Goal: Information Seeking & Learning: Learn about a topic

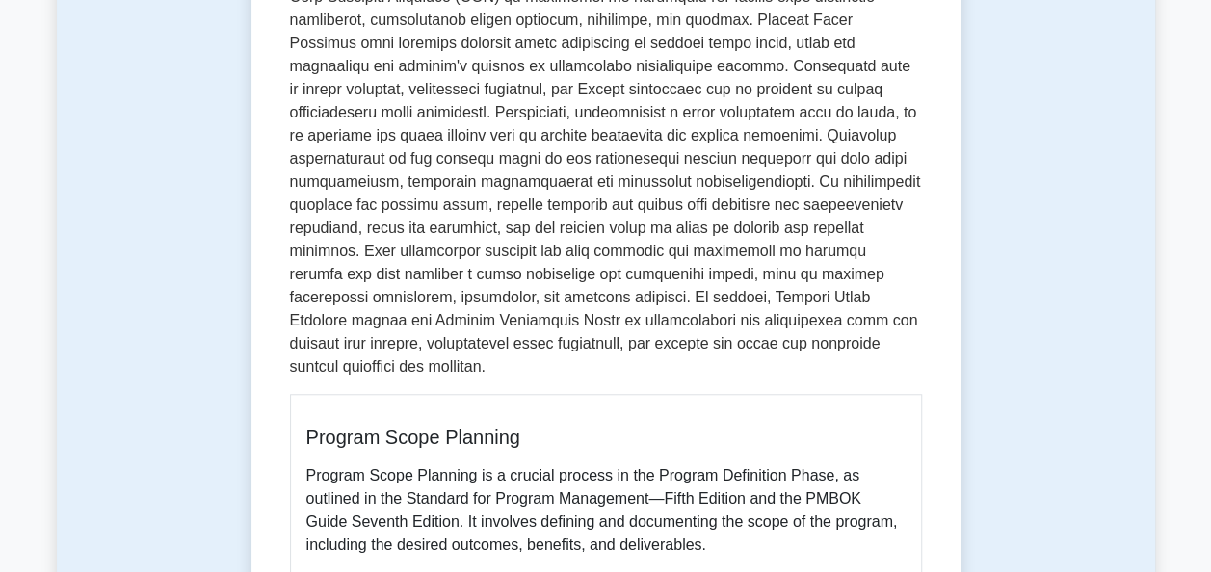
scroll to position [615, 0]
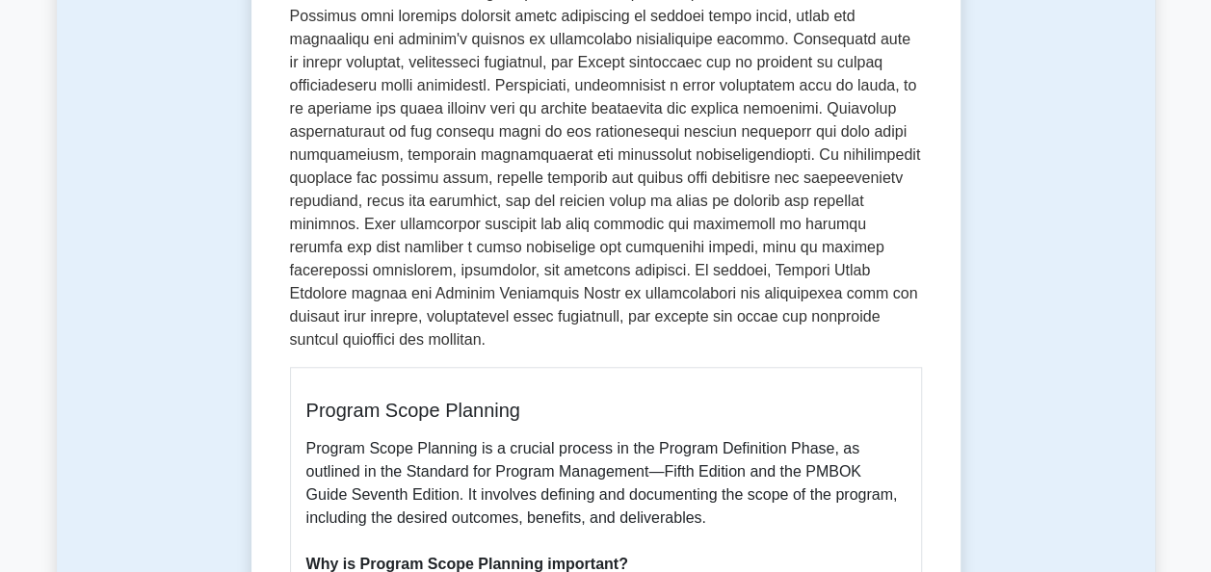
click at [598, 157] on p at bounding box center [606, 50] width 632 height 601
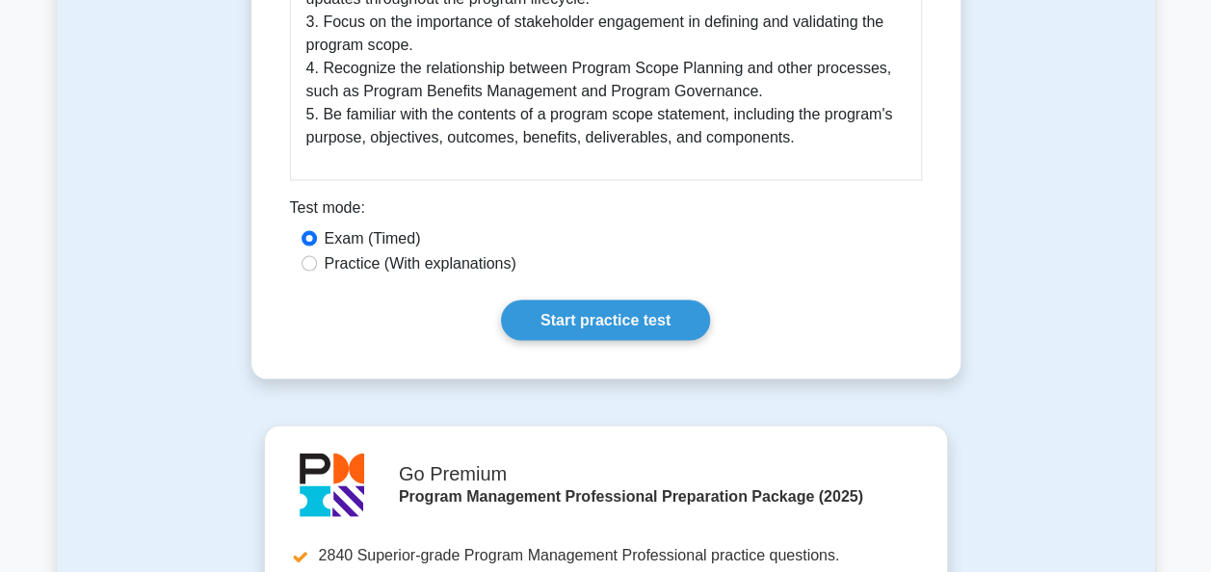
scroll to position [1844, 0]
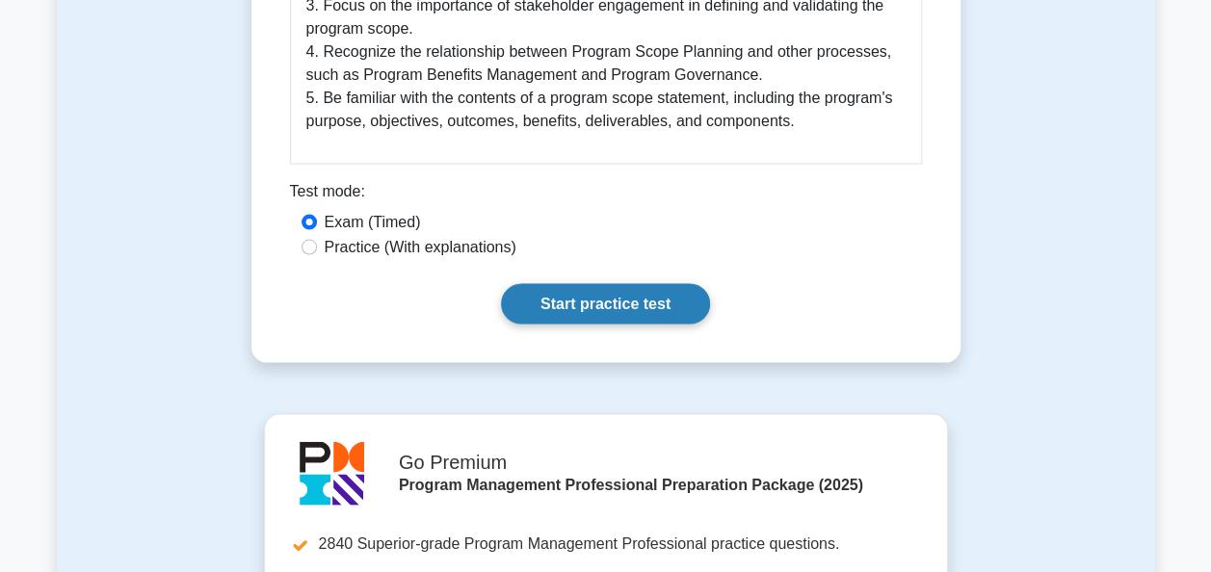
click at [624, 303] on link "Start practice test" at bounding box center [605, 304] width 209 height 40
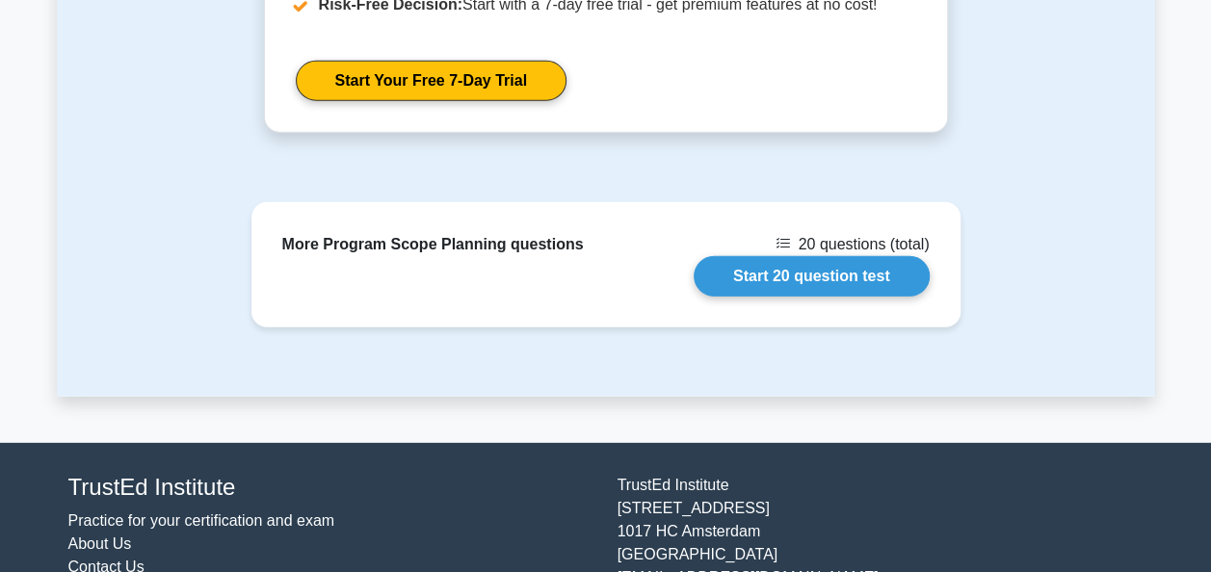
scroll to position [2647, 0]
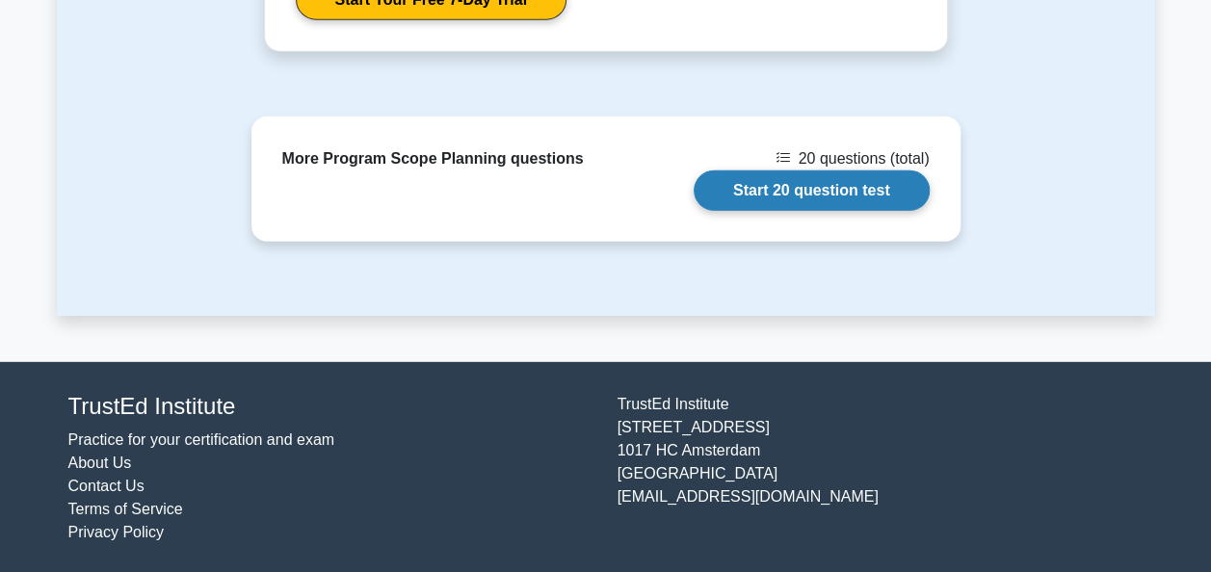
click at [836, 181] on link "Start 20 question test" at bounding box center [812, 191] width 236 height 40
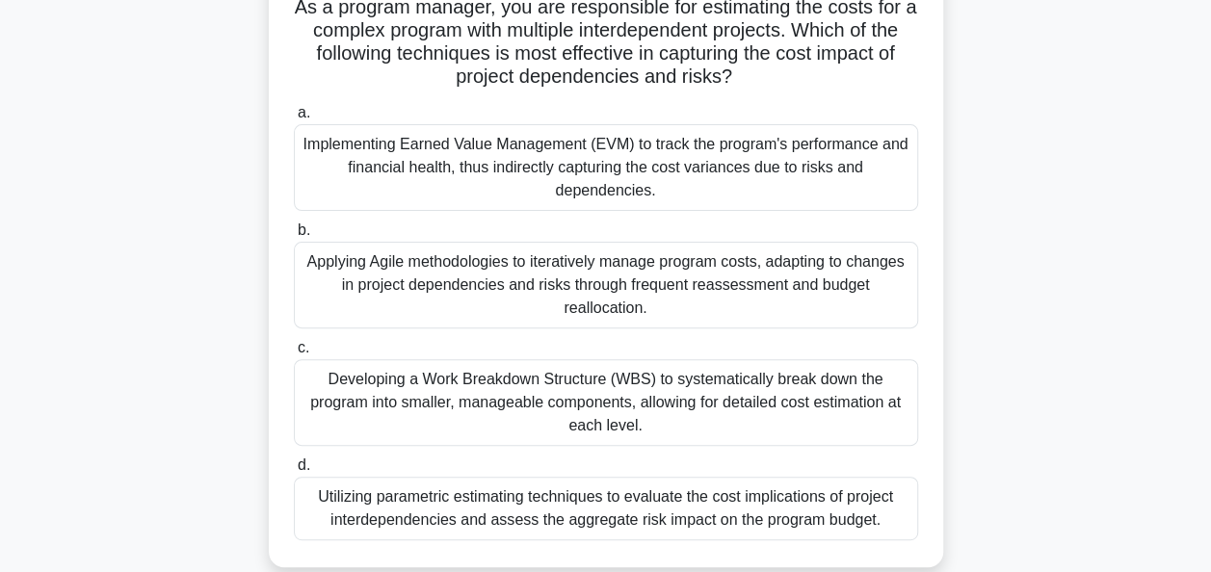
scroll to position [173, 0]
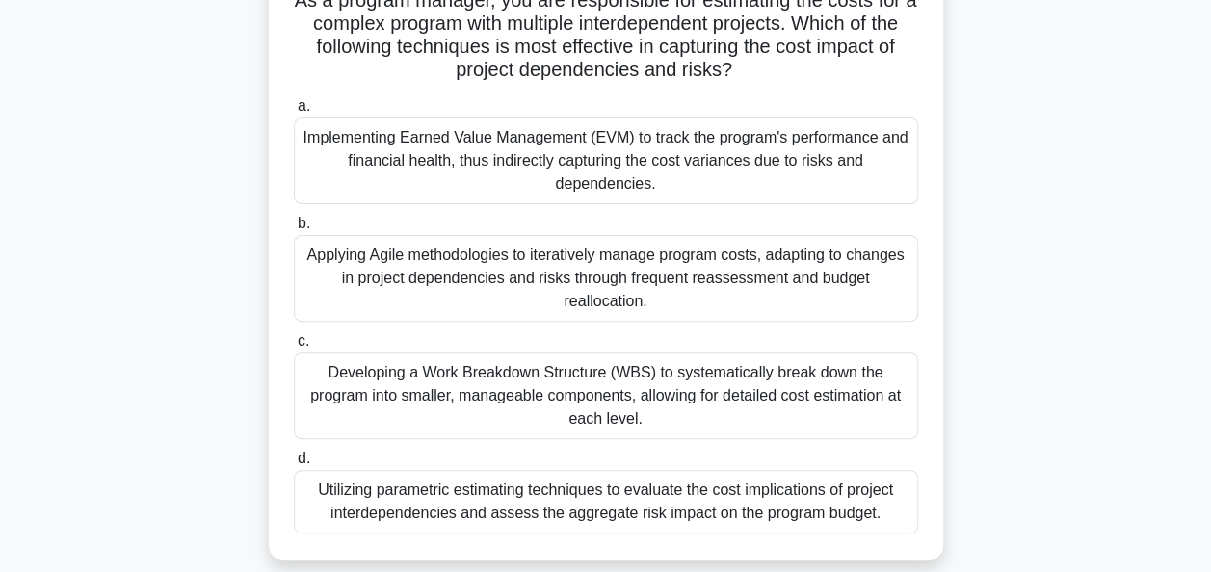
click at [759, 416] on div "Developing a Work Breakdown Structure (WBS) to systematically break down the pr…" at bounding box center [606, 396] width 624 height 87
click at [294, 348] on input "c. Developing a Work Breakdown Structure (WBS) to systematically break down the…" at bounding box center [294, 341] width 0 height 13
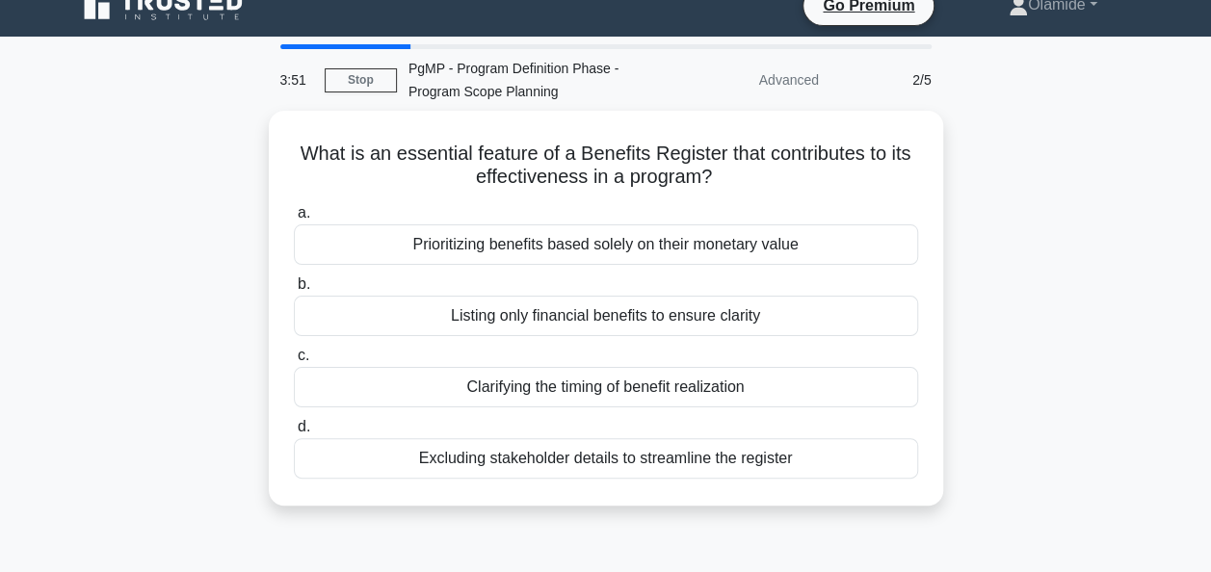
scroll to position [0, 0]
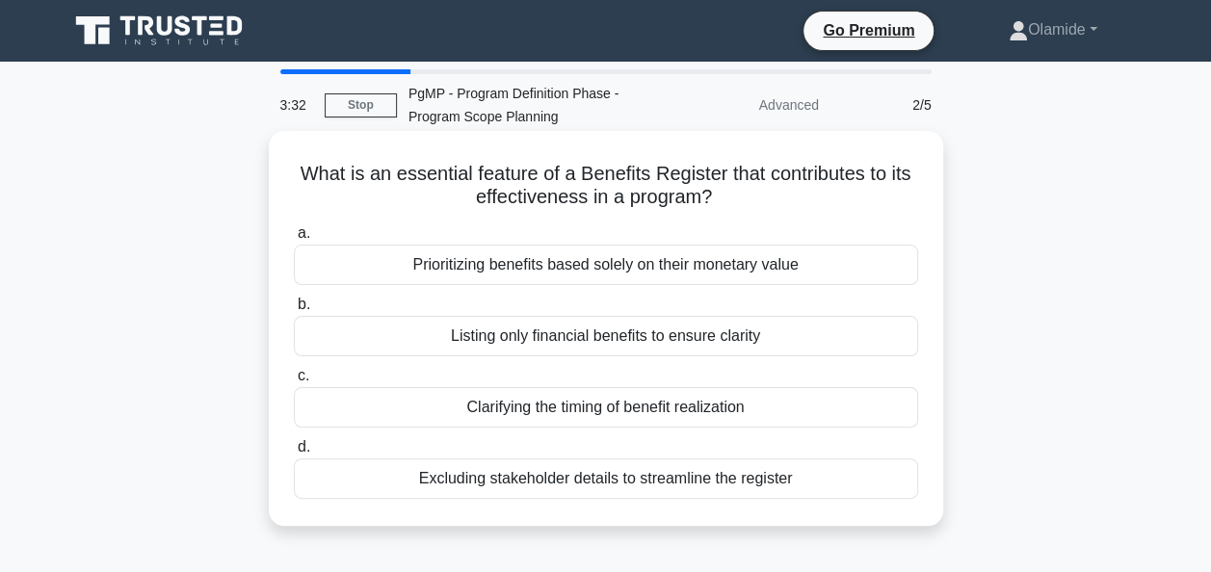
click at [814, 403] on div "Clarifying the timing of benefit realization" at bounding box center [606, 407] width 624 height 40
click at [294, 382] on input "c. Clarifying the timing of benefit realization" at bounding box center [294, 376] width 0 height 13
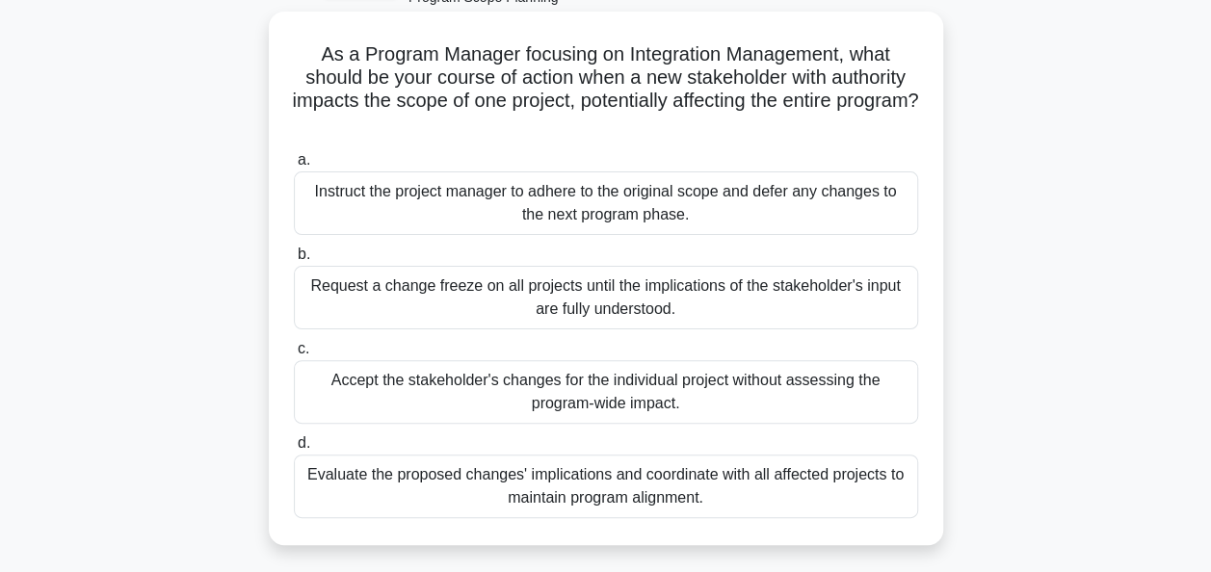
scroll to position [114, 0]
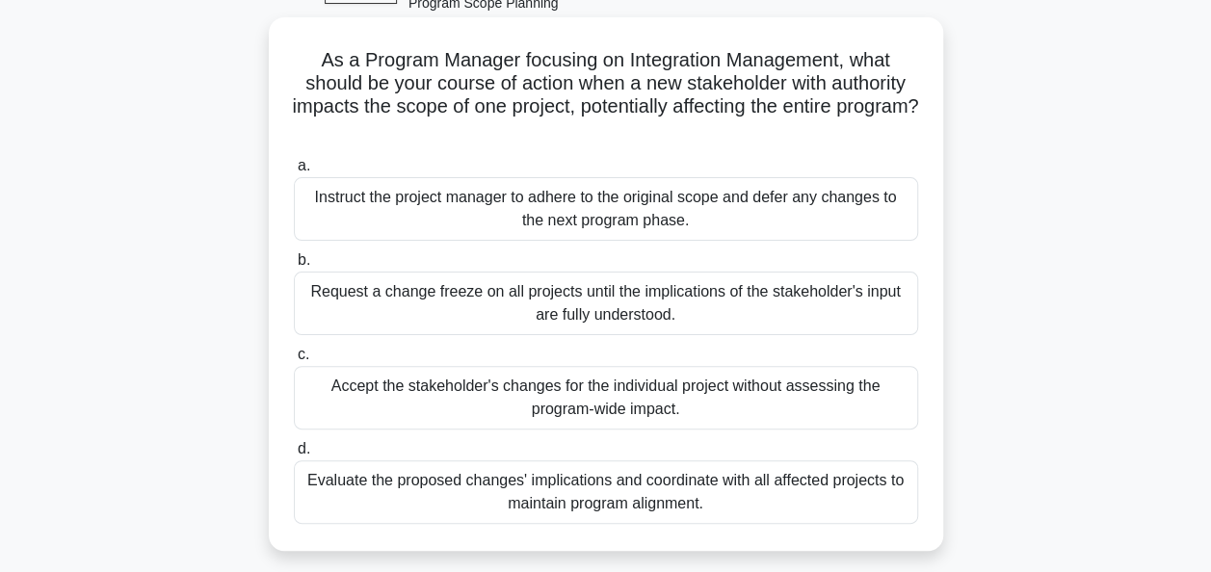
click at [856, 475] on div "Evaluate the proposed changes' implications and coordinate with all affected pr…" at bounding box center [606, 492] width 624 height 64
click at [294, 456] on input "d. Evaluate the proposed changes' implications and coordinate with all affected…" at bounding box center [294, 449] width 0 height 13
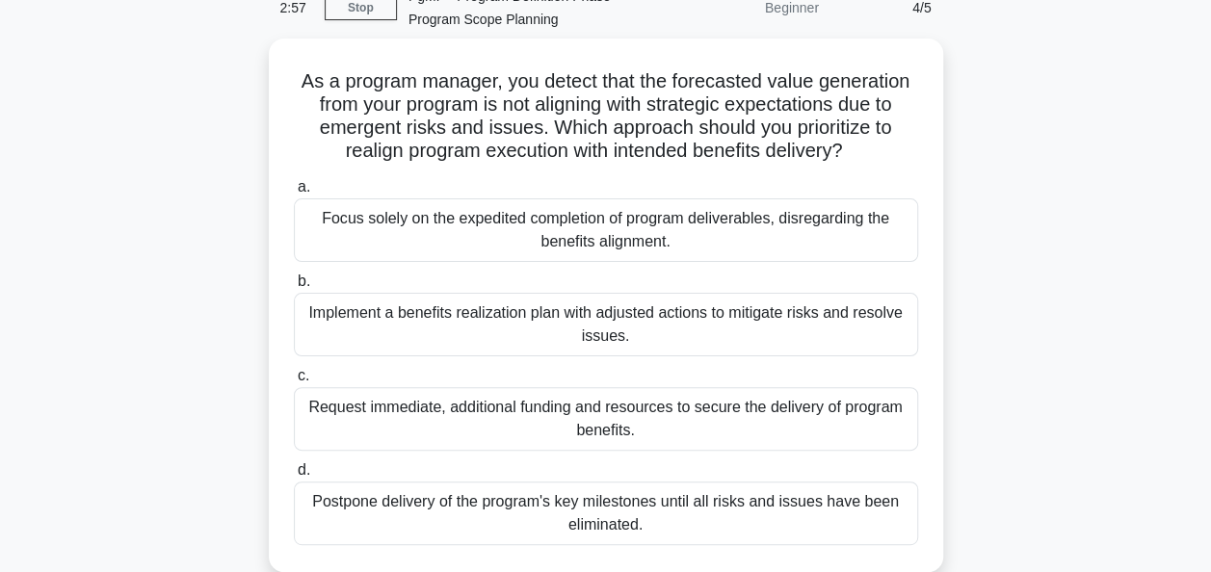
scroll to position [100, 0]
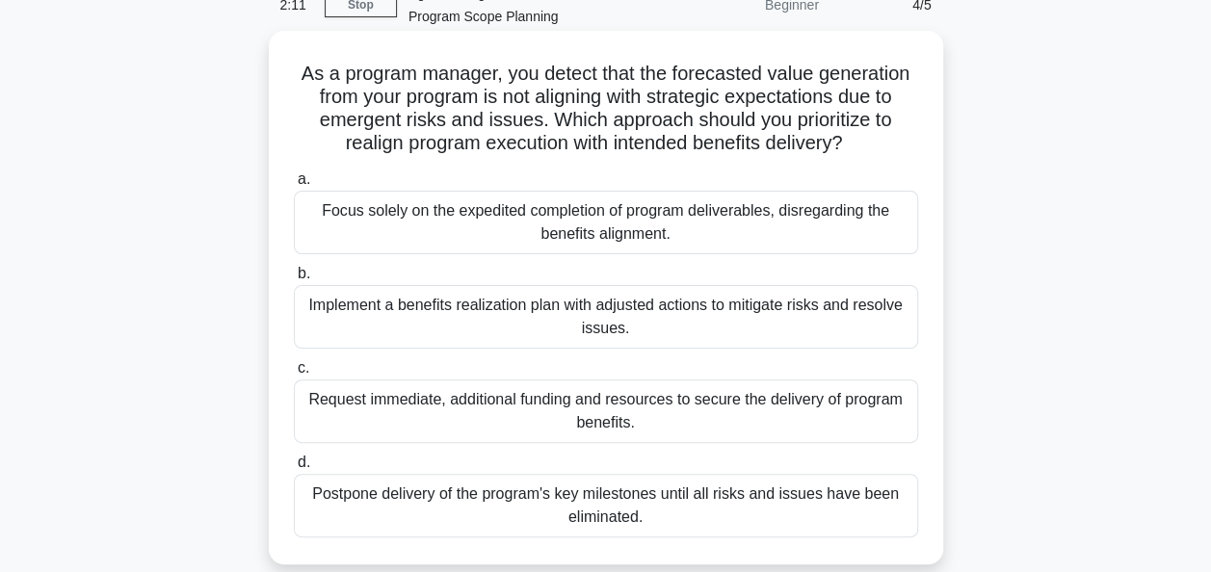
click at [881, 320] on div "Implement a benefits realization plan with adjusted actions to mitigate risks a…" at bounding box center [606, 317] width 624 height 64
click at [294, 280] on input "b. Implement a benefits realization plan with adjusted actions to mitigate risk…" at bounding box center [294, 274] width 0 height 13
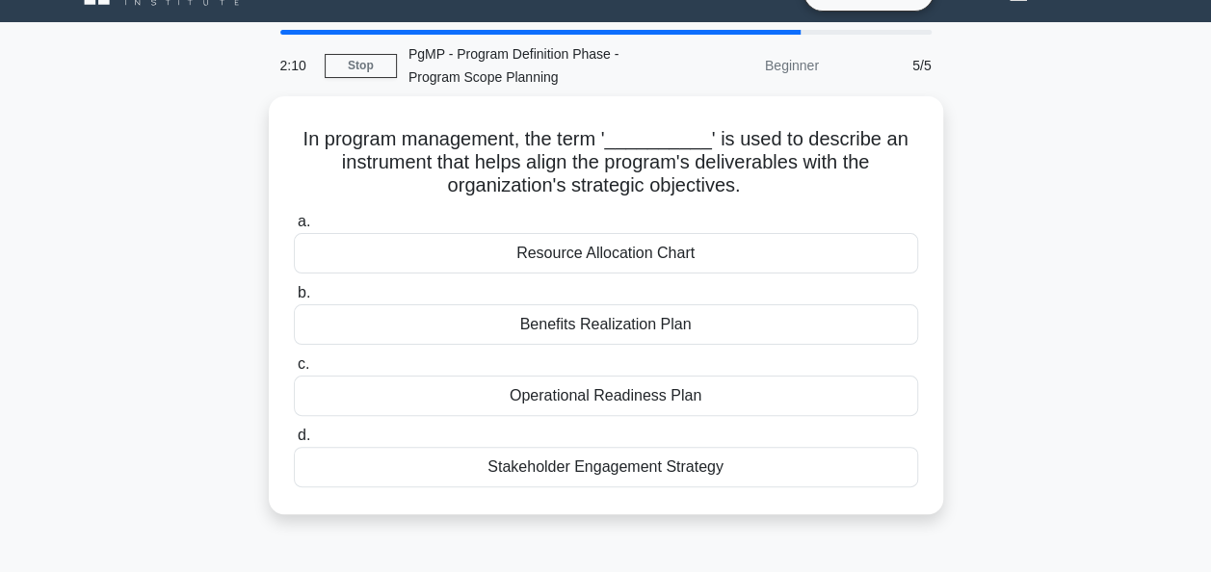
scroll to position [0, 0]
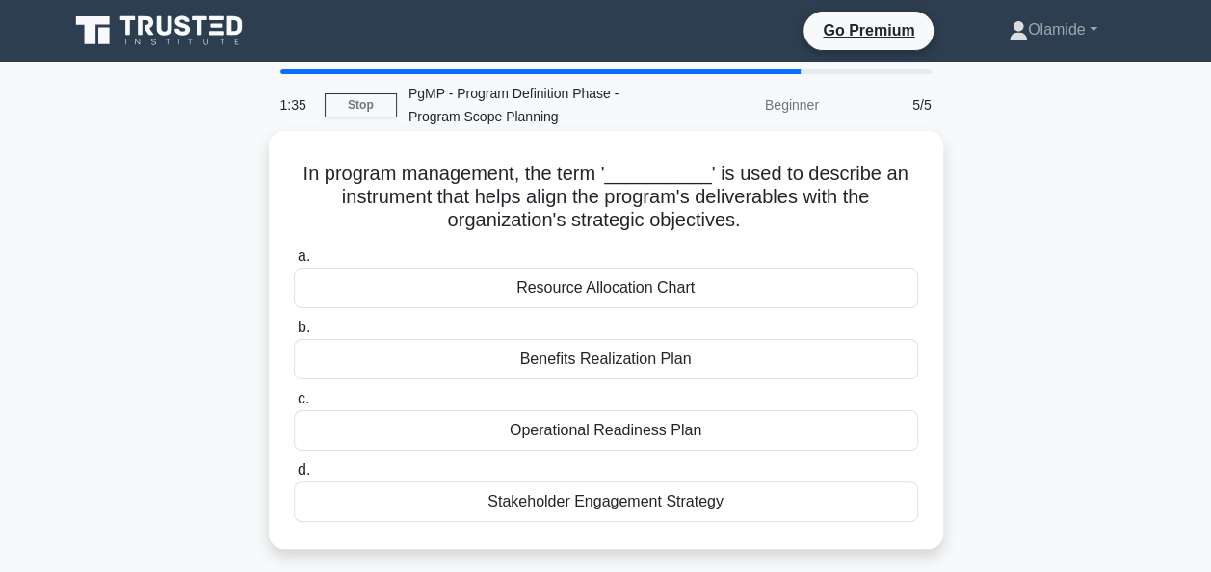
click at [791, 499] on div "Stakeholder Engagement Strategy" at bounding box center [606, 502] width 624 height 40
click at [294, 477] on input "d. Stakeholder Engagement Strategy" at bounding box center [294, 470] width 0 height 13
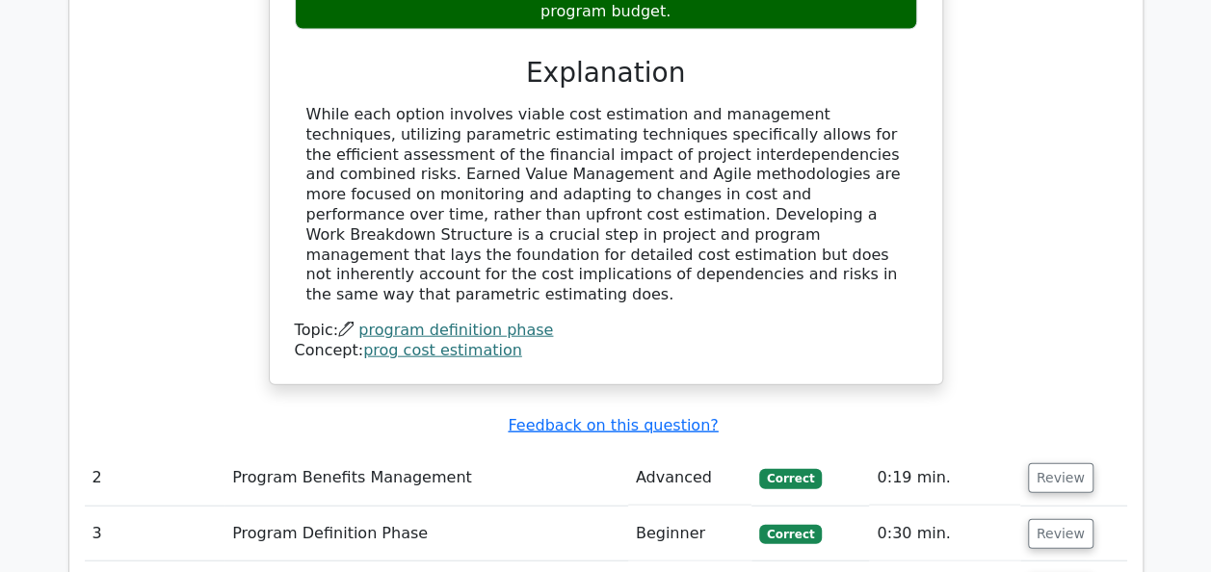
scroll to position [2134, 0]
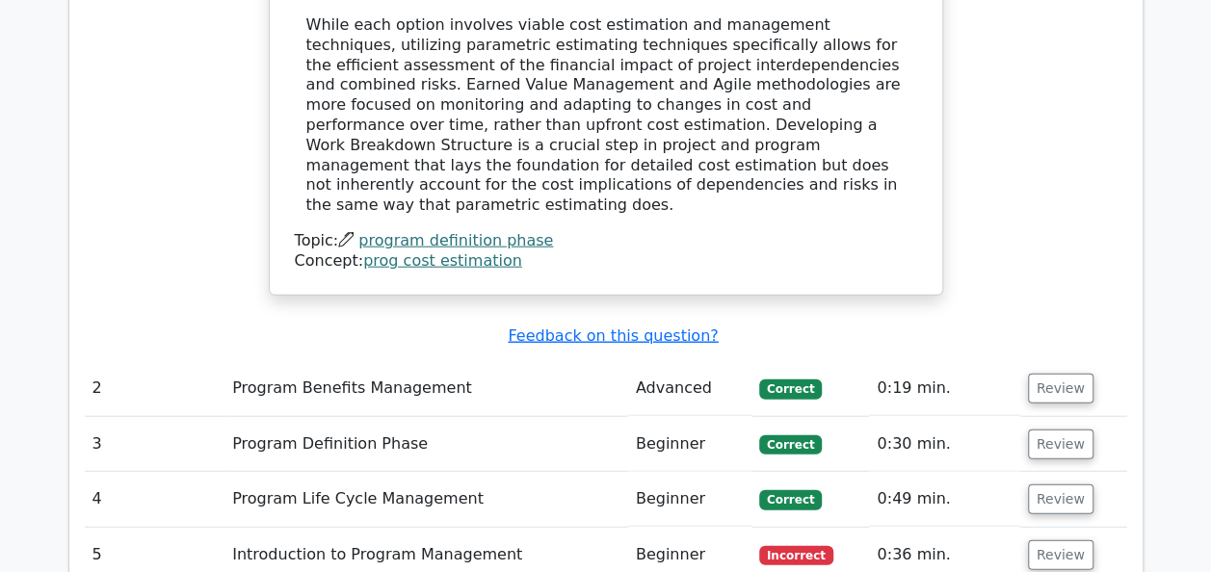
scroll to position [2228, 0]
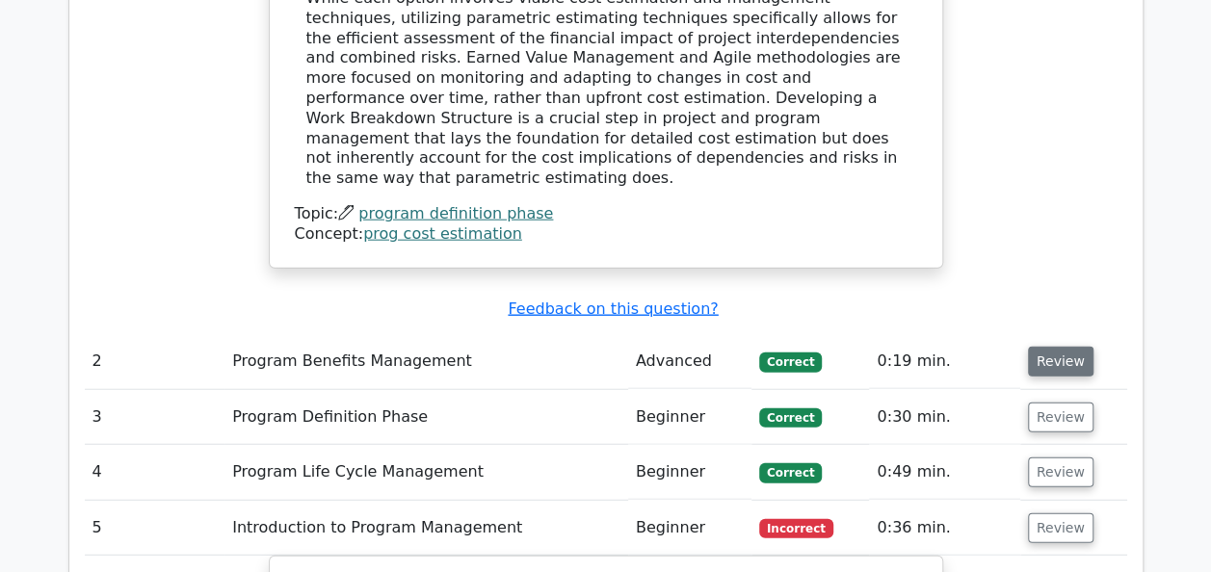
click at [1063, 347] on button "Review" at bounding box center [1061, 362] width 66 height 30
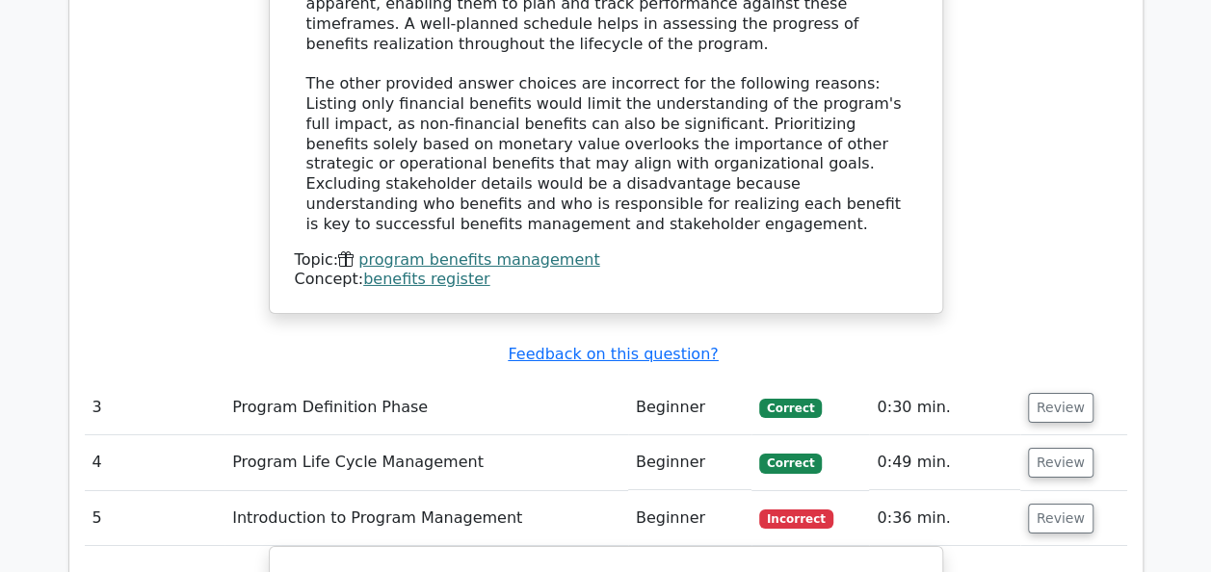
scroll to position [2792, 0]
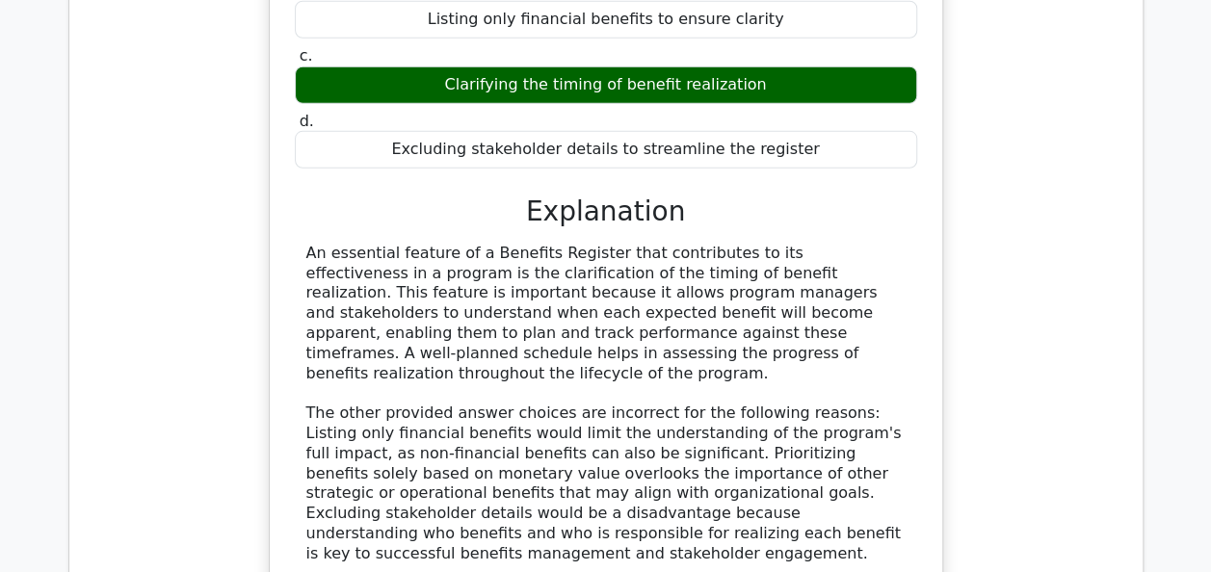
click at [183, 40] on div "What is an essential feature of a Benefits Register that contributes to its eff…" at bounding box center [606, 247] width 1042 height 840
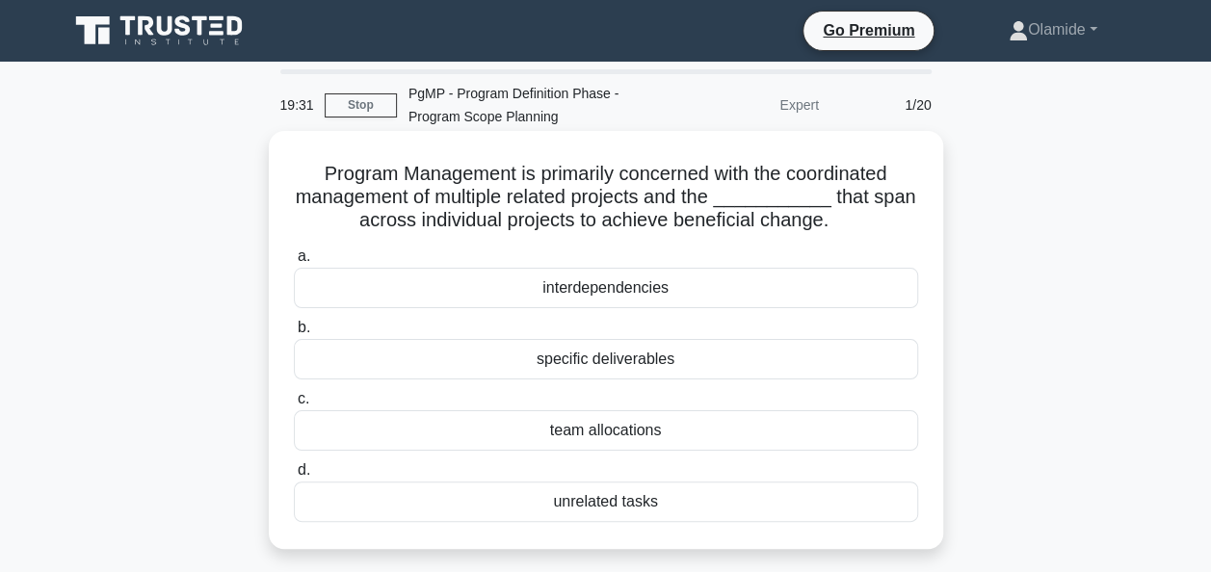
click at [705, 293] on div "interdependencies" at bounding box center [606, 288] width 624 height 40
click at [294, 263] on input "a. interdependencies" at bounding box center [294, 256] width 0 height 13
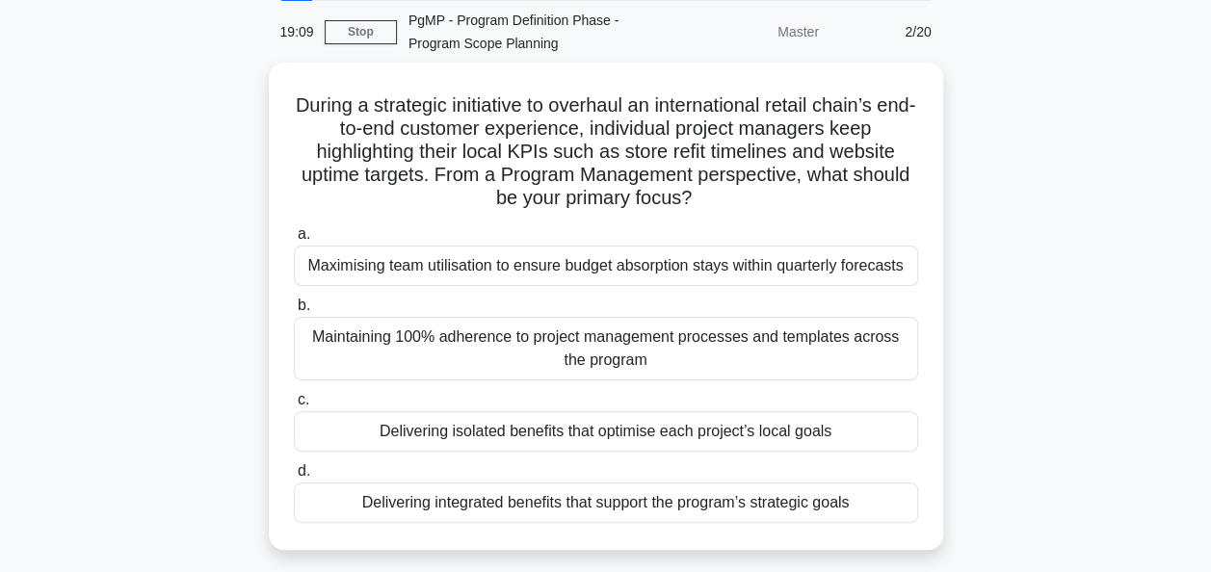
scroll to position [74, 0]
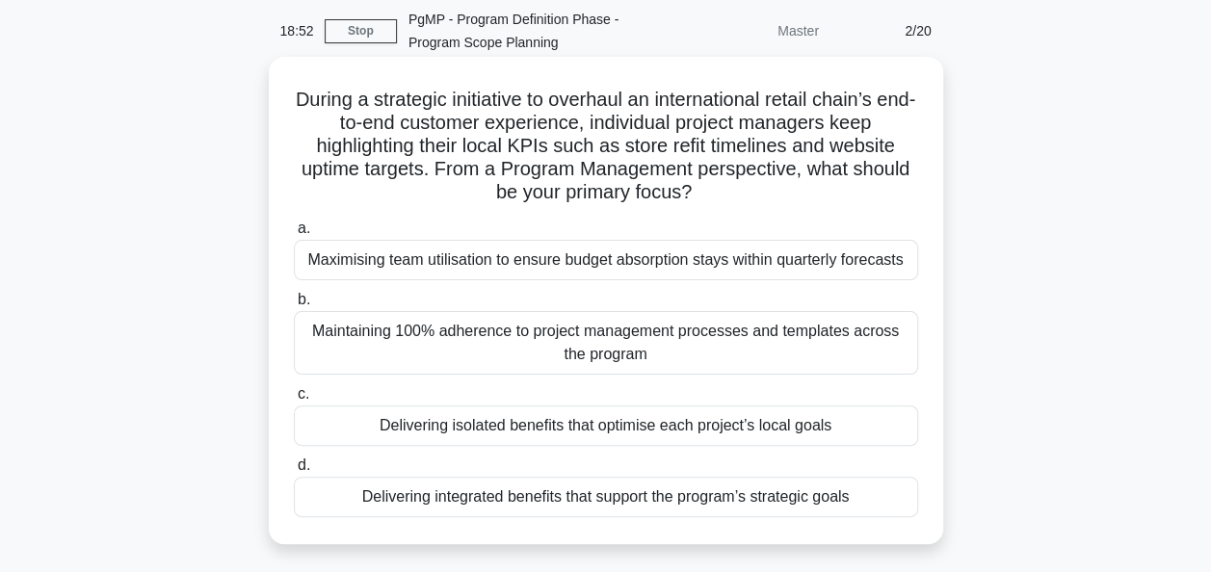
click at [829, 491] on div "Delivering integrated benefits that support the program’s strategic goals" at bounding box center [606, 497] width 624 height 40
click at [294, 472] on input "d. Delivering integrated benefits that support the program’s strategic goals" at bounding box center [294, 466] width 0 height 13
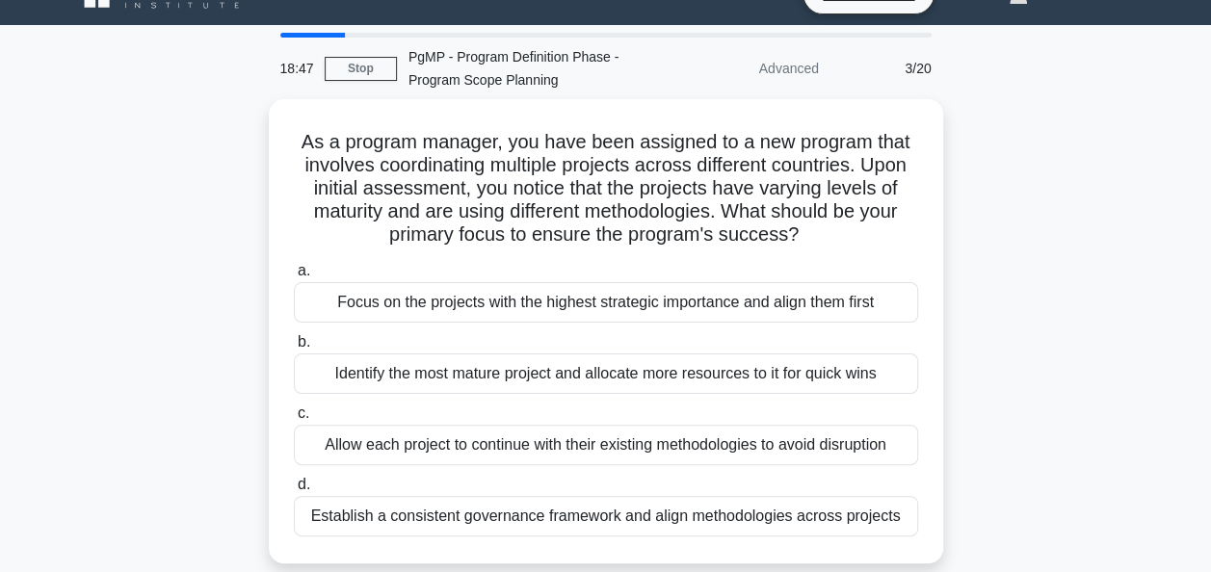
scroll to position [39, 0]
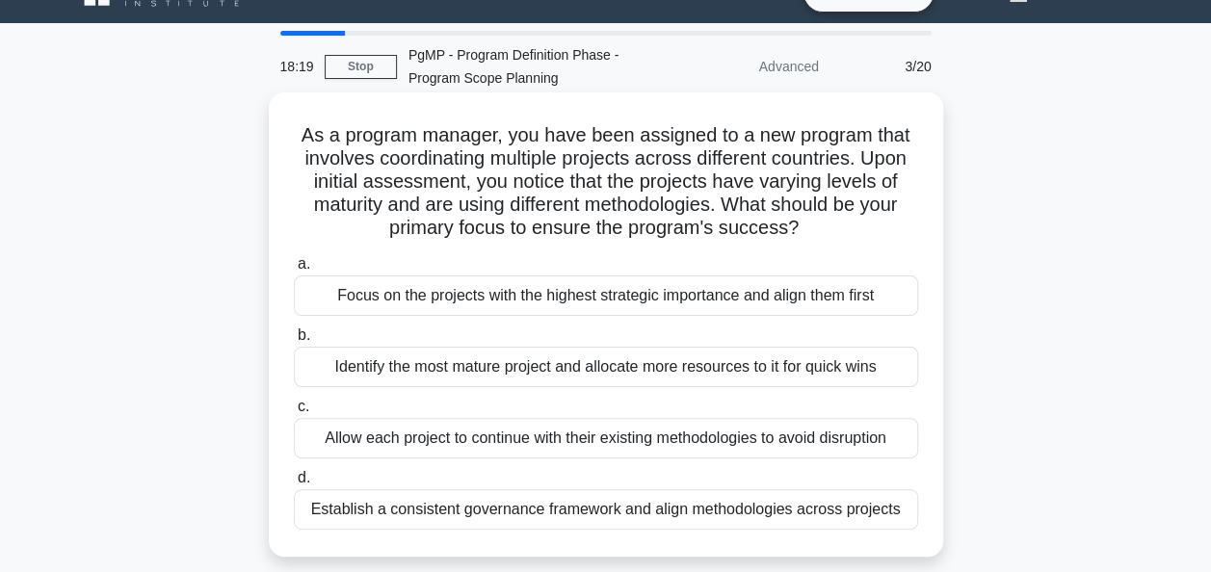
click at [867, 505] on div "Establish a consistent governance framework and align methodologies across proj…" at bounding box center [606, 509] width 624 height 40
click at [294, 485] on input "d. Establish a consistent governance framework and align methodologies across p…" at bounding box center [294, 478] width 0 height 13
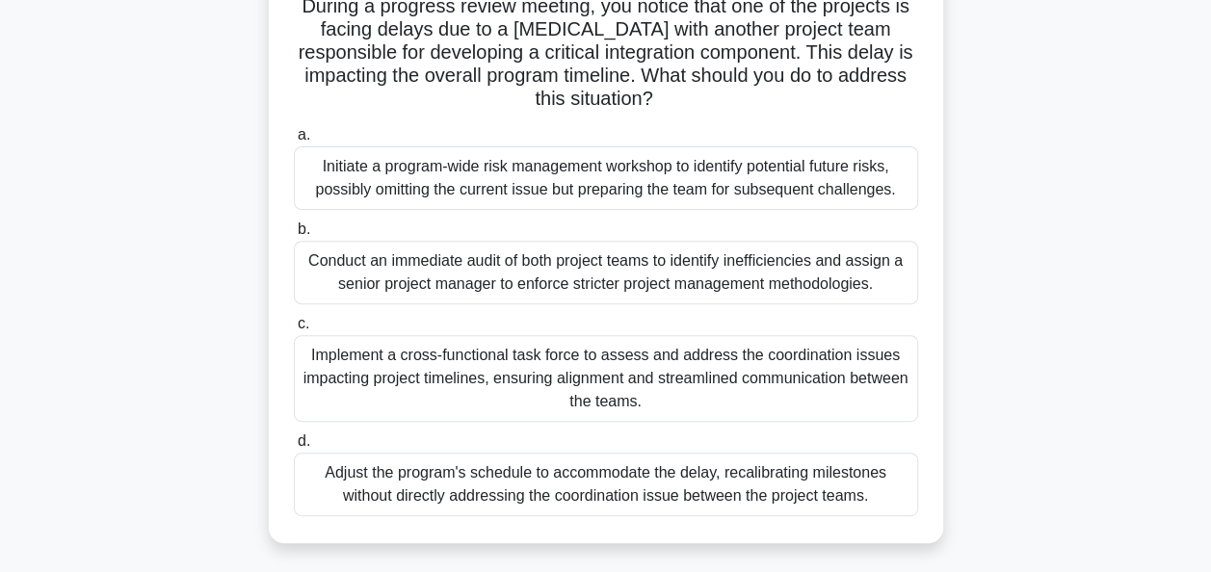
scroll to position [237, 0]
click at [838, 381] on div "Implement a cross-functional task force to assess and address the coordination …" at bounding box center [606, 378] width 624 height 87
click at [294, 330] on input "c. Implement a cross-functional task force to assess and address the coordinati…" at bounding box center [294, 324] width 0 height 13
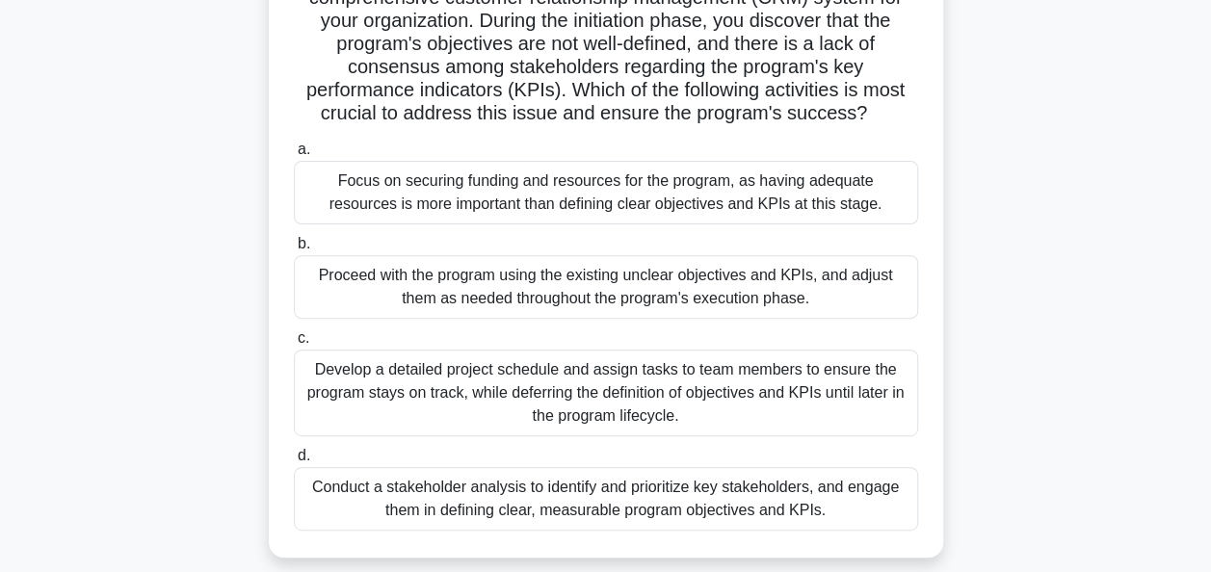
scroll to position [205, 0]
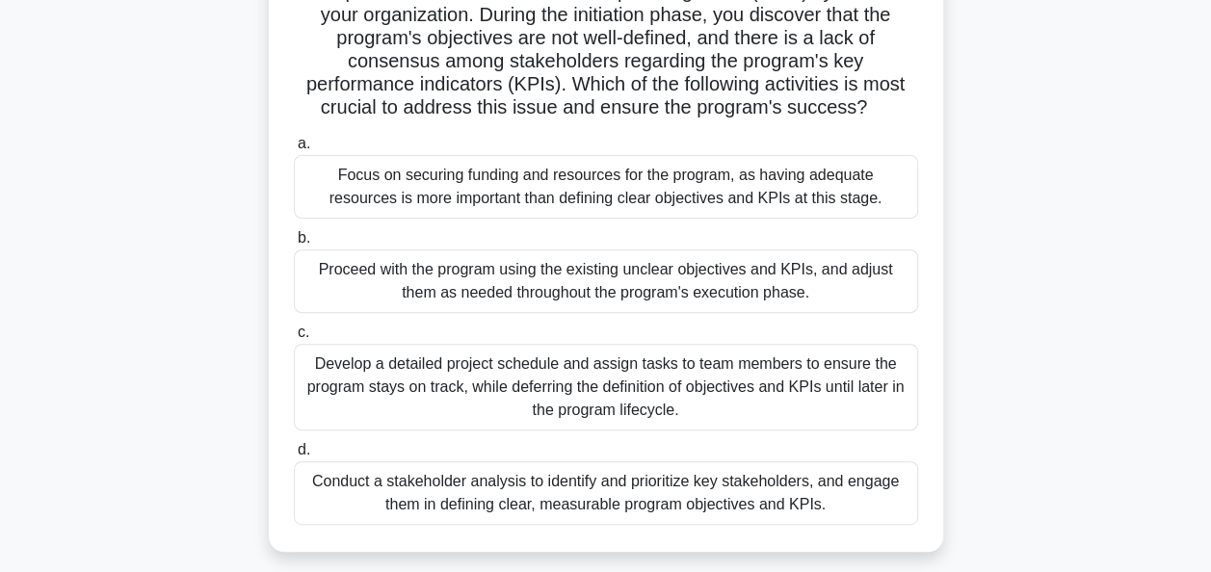
click at [836, 504] on div "Conduct a stakeholder analysis to identify and prioritize key stakeholders, and…" at bounding box center [606, 493] width 624 height 64
click at [294, 457] on input "d. Conduct a stakeholder analysis to identify and prioritize key stakeholders, …" at bounding box center [294, 450] width 0 height 13
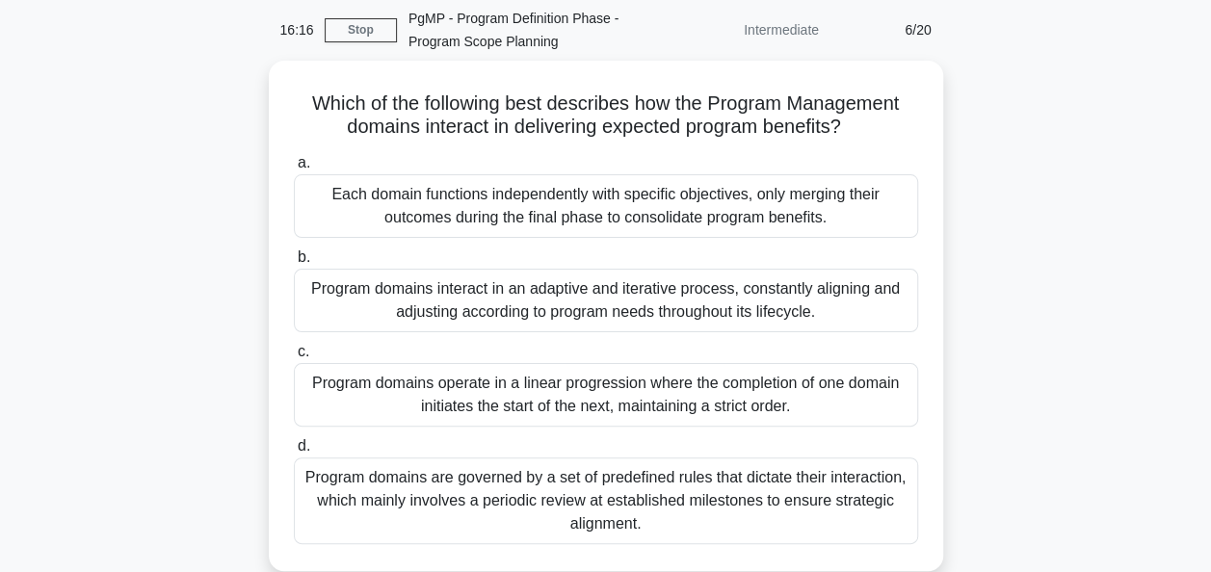
scroll to position [78, 0]
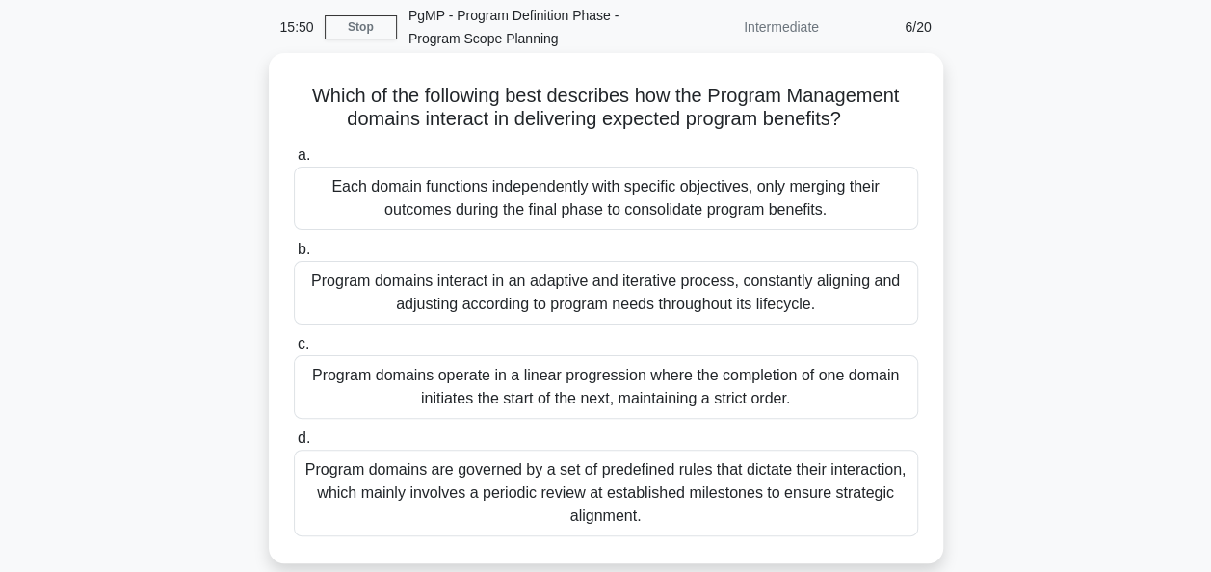
click at [860, 291] on div "Program domains interact in an adaptive and iterative process, constantly align…" at bounding box center [606, 293] width 624 height 64
click at [294, 256] on input "b. Program domains interact in an adaptive and iterative process, constantly al…" at bounding box center [294, 250] width 0 height 13
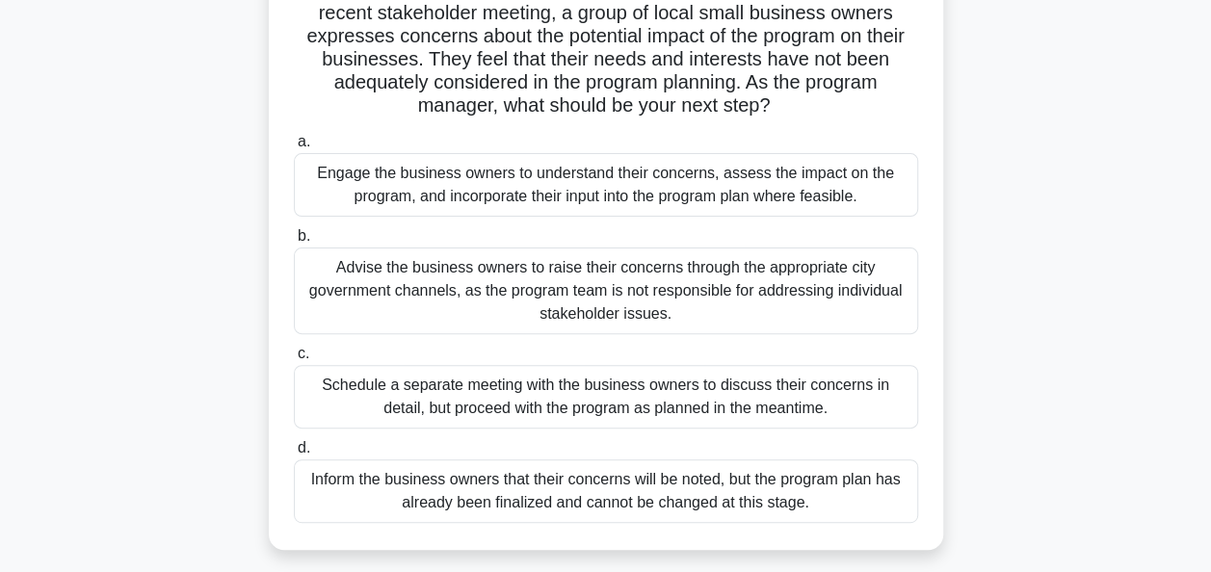
scroll to position [190, 0]
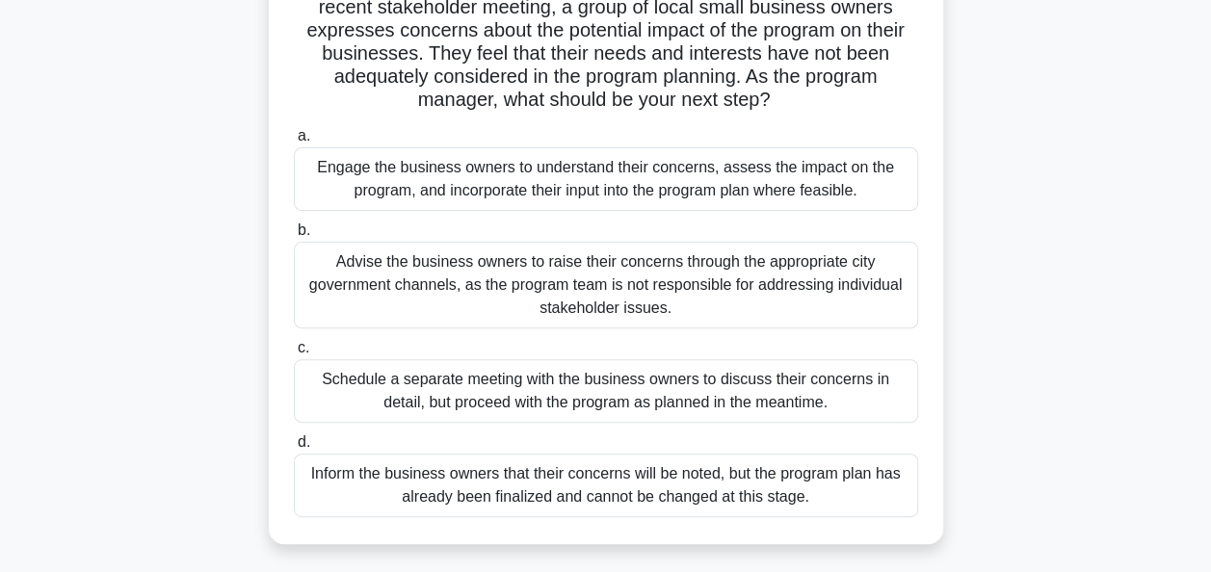
click at [784, 197] on div "Engage the business owners to understand their concerns, assess the impact on t…" at bounding box center [606, 179] width 624 height 64
click at [294, 143] on input "a. Engage the business owners to understand their concerns, assess the impact o…" at bounding box center [294, 136] width 0 height 13
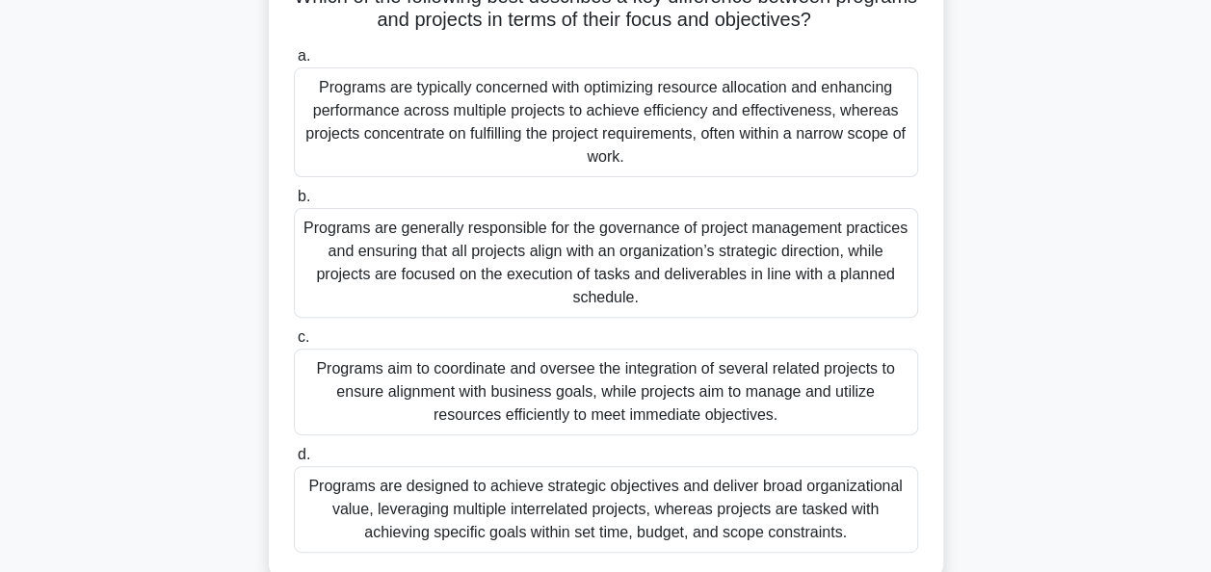
scroll to position [186, 0]
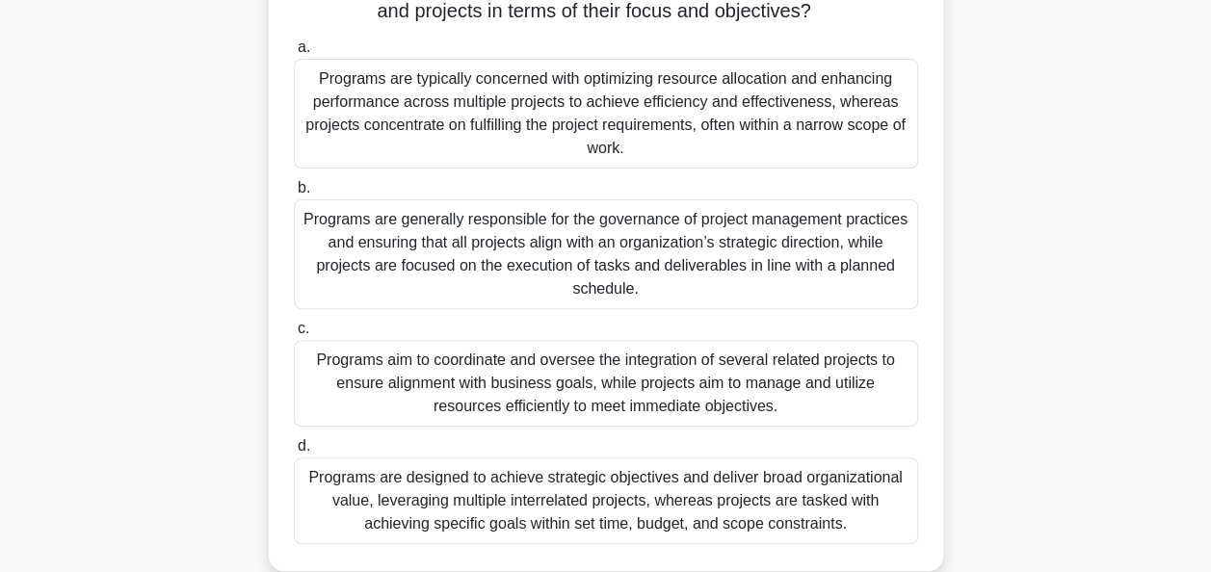
click at [816, 482] on div "Programs are designed to achieve strategic objectives and deliver broad organiz…" at bounding box center [606, 501] width 624 height 87
click at [294, 453] on input "d. Programs are designed to achieve strategic objectives and deliver broad orga…" at bounding box center [294, 446] width 0 height 13
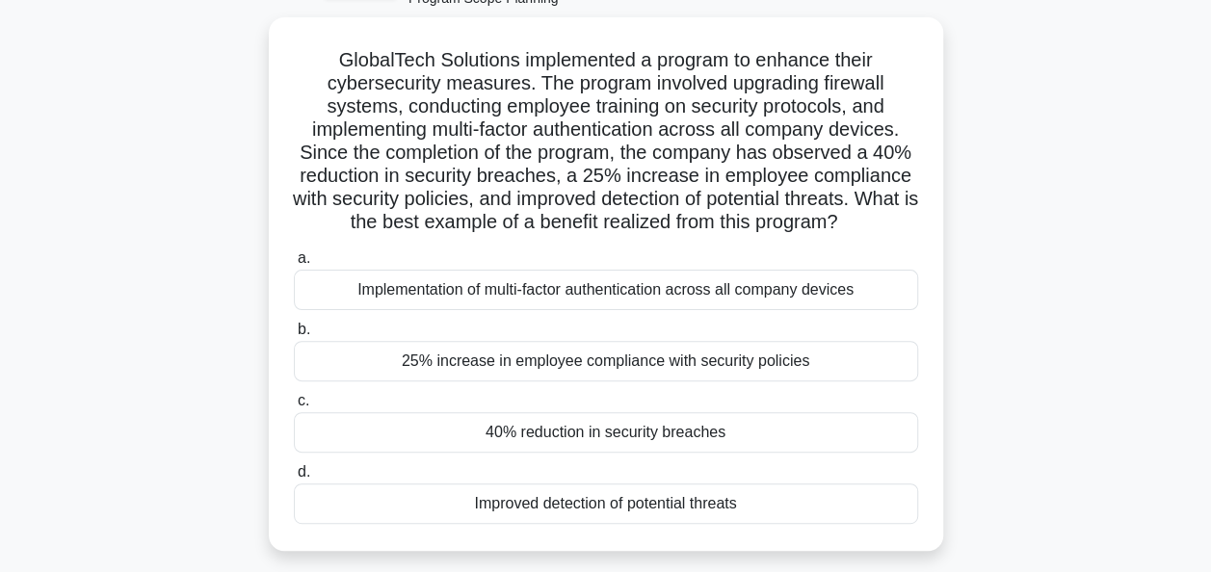
scroll to position [123, 0]
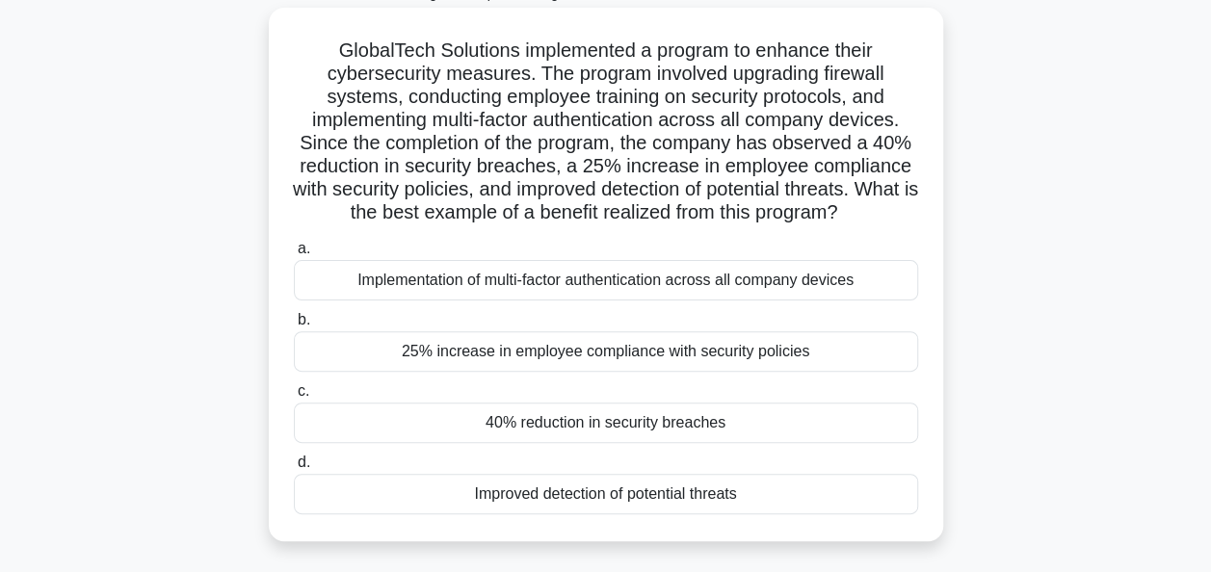
click at [653, 423] on div "40% reduction in security breaches" at bounding box center [606, 423] width 624 height 40
click at [294, 398] on input "c. 40% reduction in security breaches" at bounding box center [294, 391] width 0 height 13
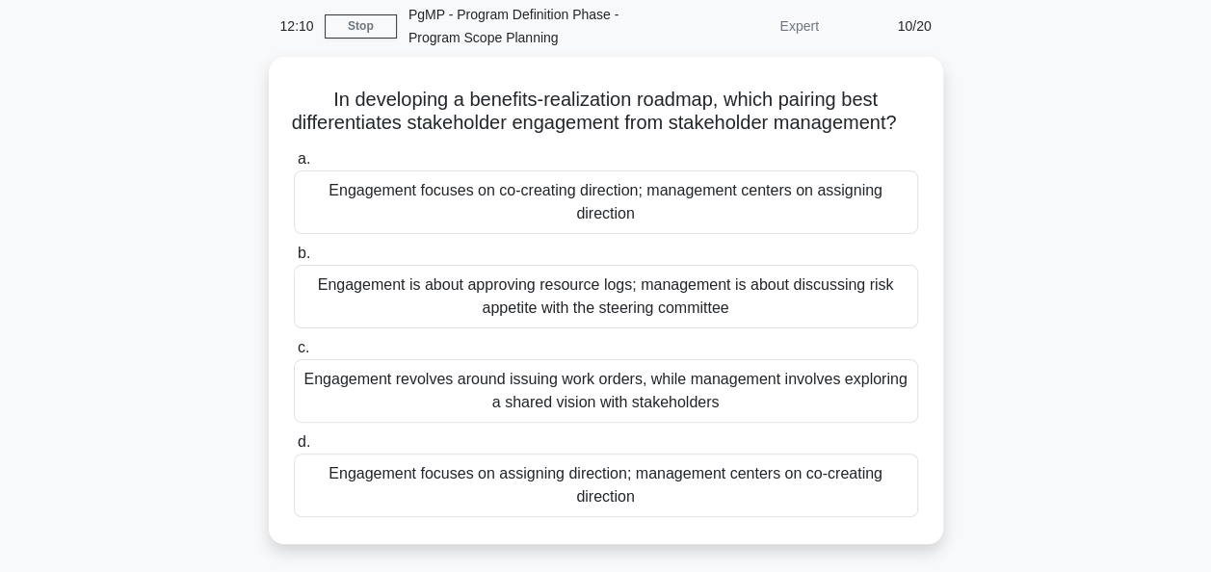
scroll to position [82, 0]
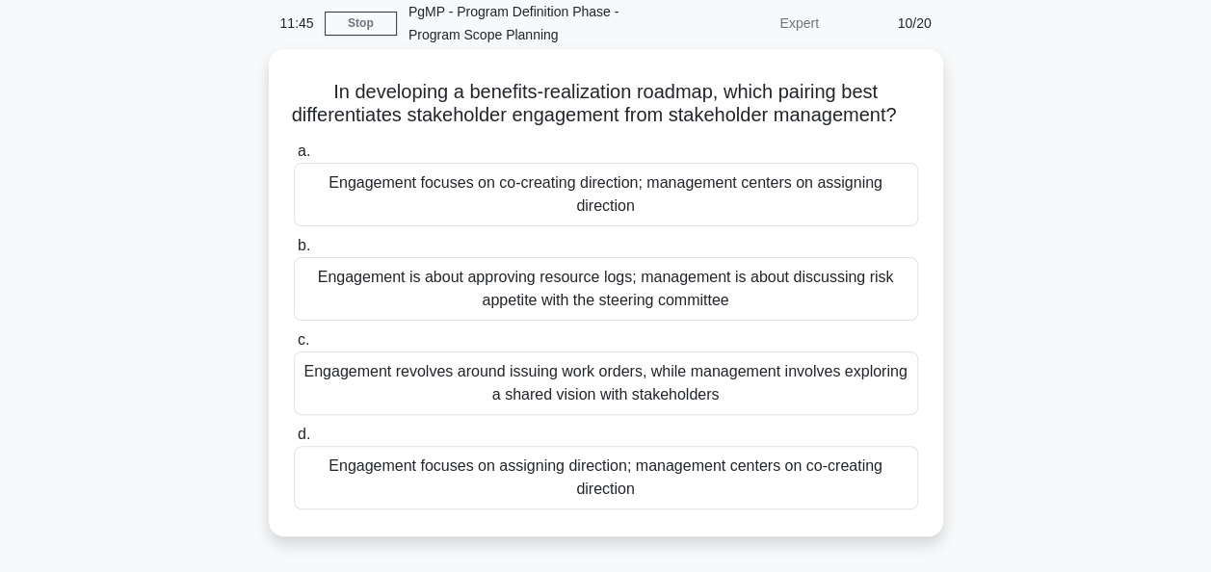
click at [767, 219] on div "Engagement focuses on co-creating direction; management centers on assigning di…" at bounding box center [606, 195] width 624 height 64
click at [294, 158] on input "a. Engagement focuses on co-creating direction; management centers on assigning…" at bounding box center [294, 151] width 0 height 13
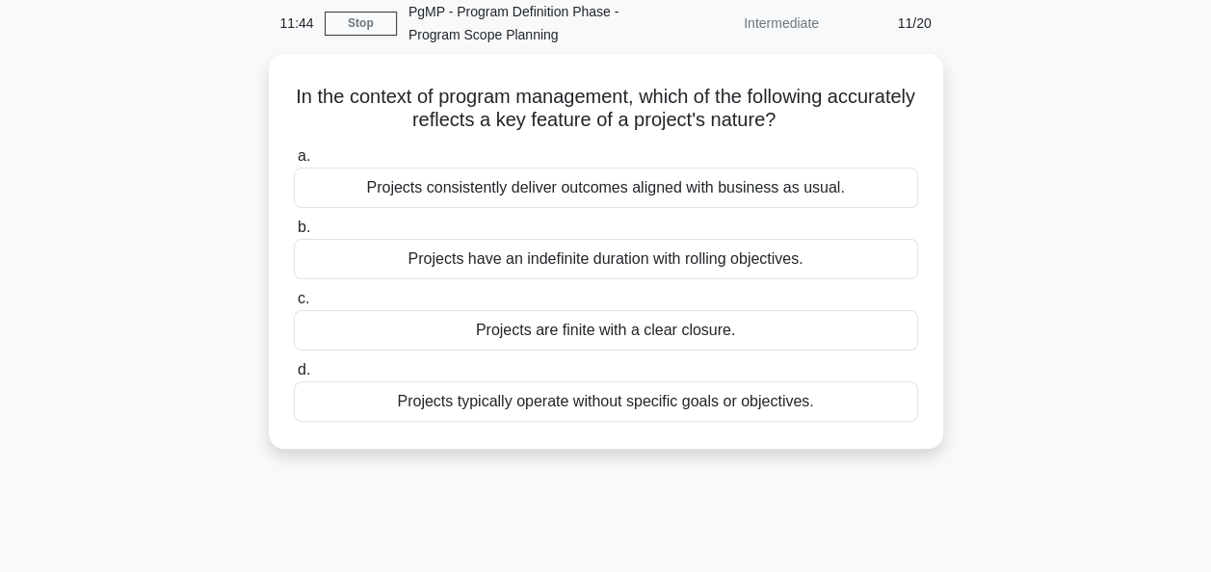
scroll to position [0, 0]
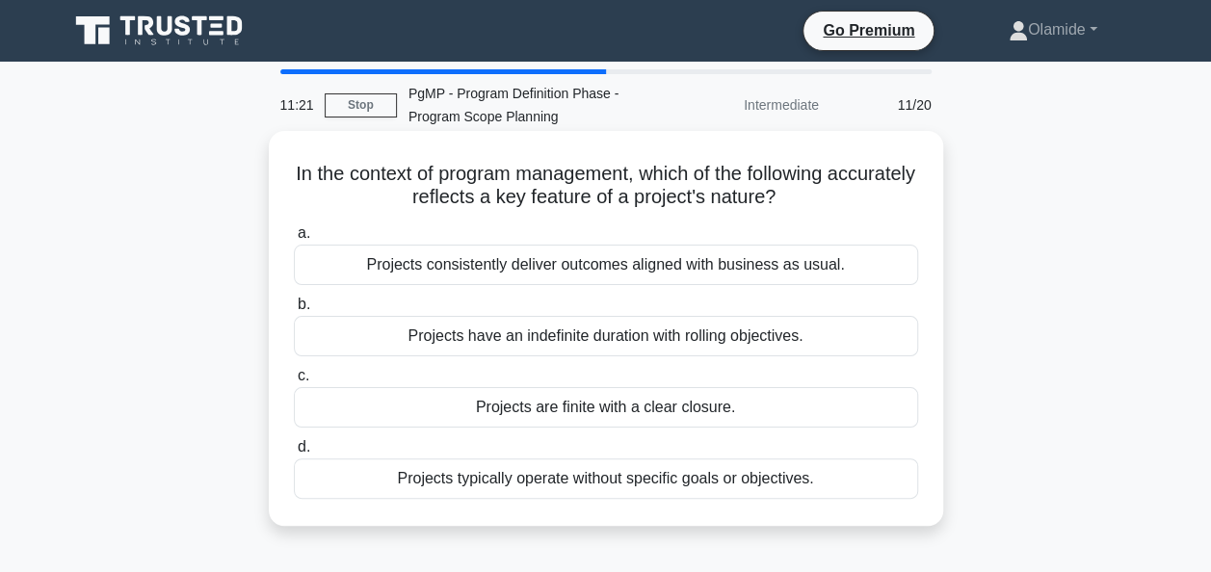
click at [609, 408] on div "Projects are finite with a clear closure." at bounding box center [606, 407] width 624 height 40
click at [294, 382] on input "c. Projects are finite with a clear closure." at bounding box center [294, 376] width 0 height 13
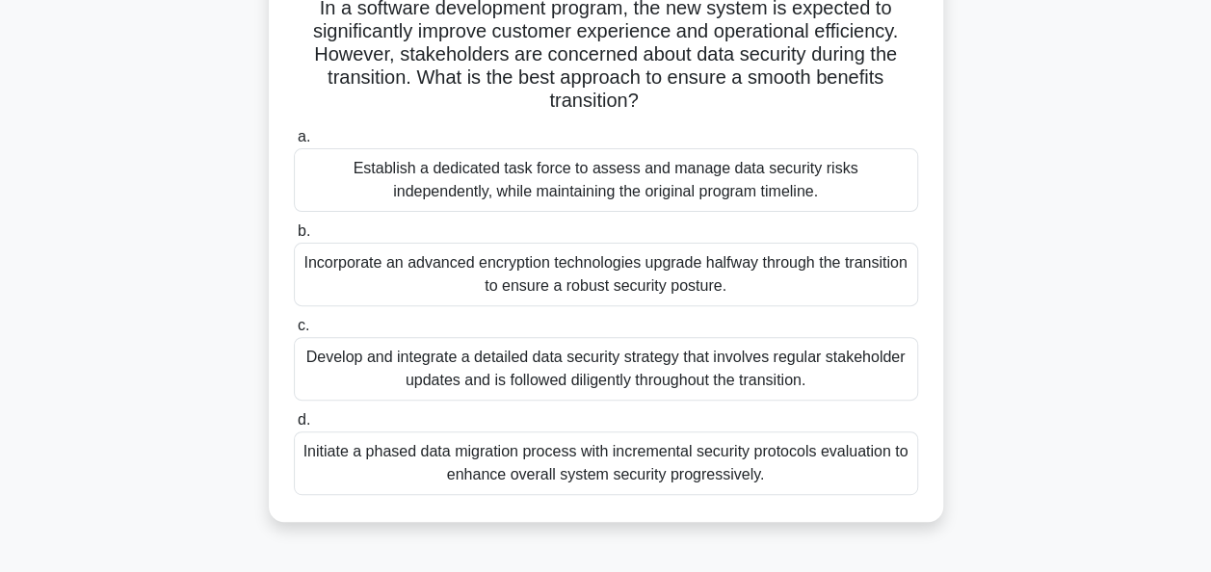
scroll to position [167, 0]
click at [711, 461] on div "Initiate a phased data migration process with incremental security protocols ev…" at bounding box center [606, 463] width 624 height 64
click at [294, 426] on input "d. Initiate a phased data migration process with incremental security protocols…" at bounding box center [294, 419] width 0 height 13
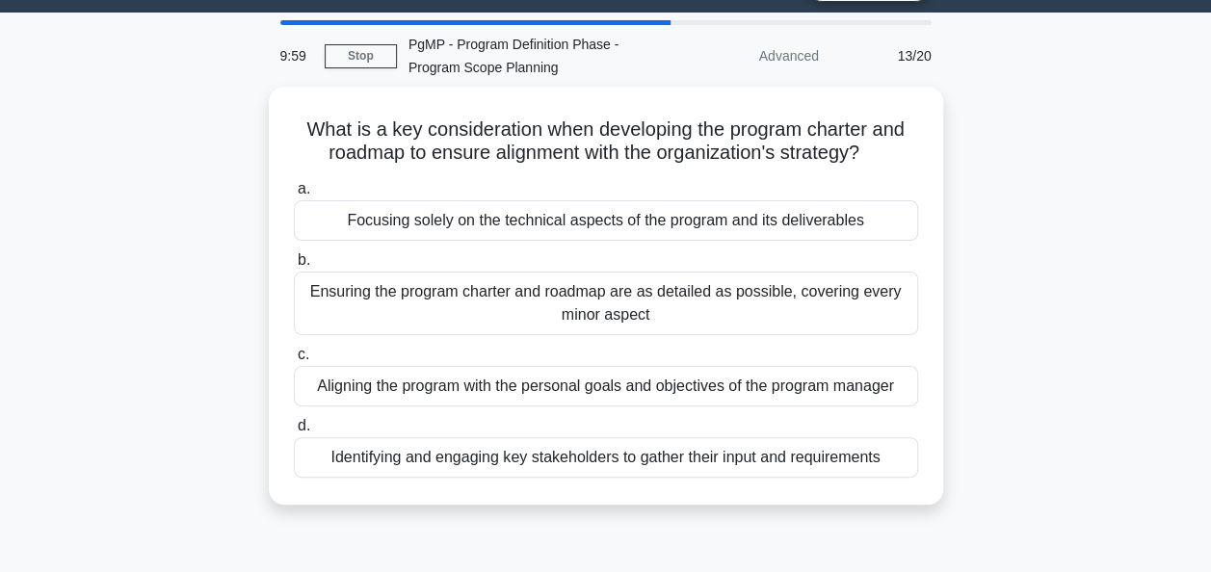
scroll to position [50, 0]
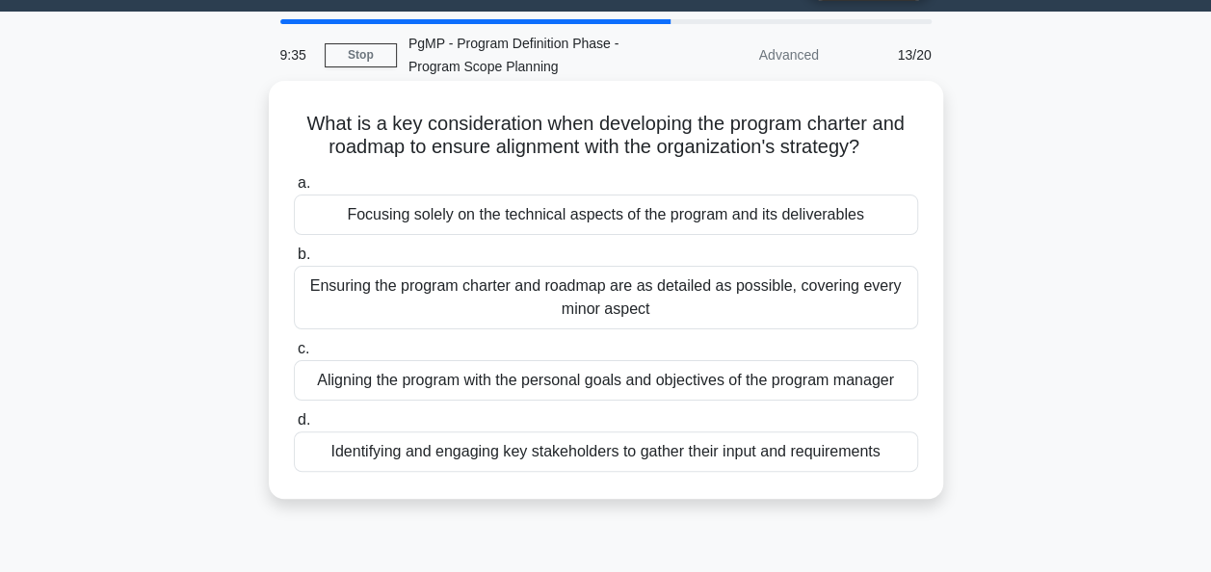
click at [859, 462] on div "Identifying and engaging key stakeholders to gather their input and requirements" at bounding box center [606, 452] width 624 height 40
click at [294, 427] on input "d. Identifying and engaging key stakeholders to gather their input and requirem…" at bounding box center [294, 420] width 0 height 13
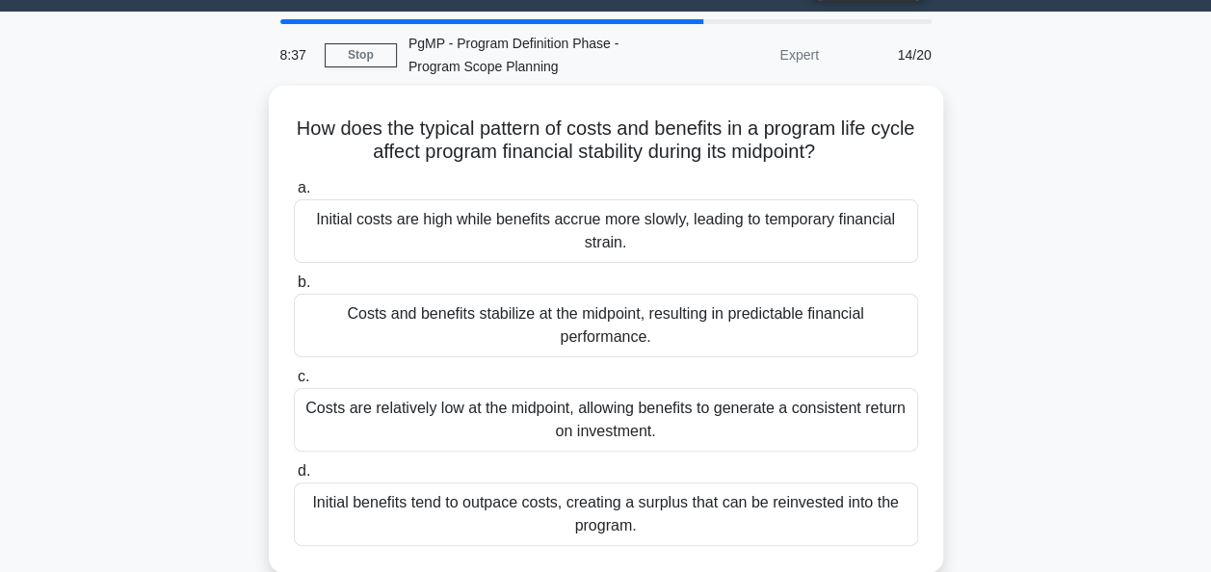
scroll to position [49, 0]
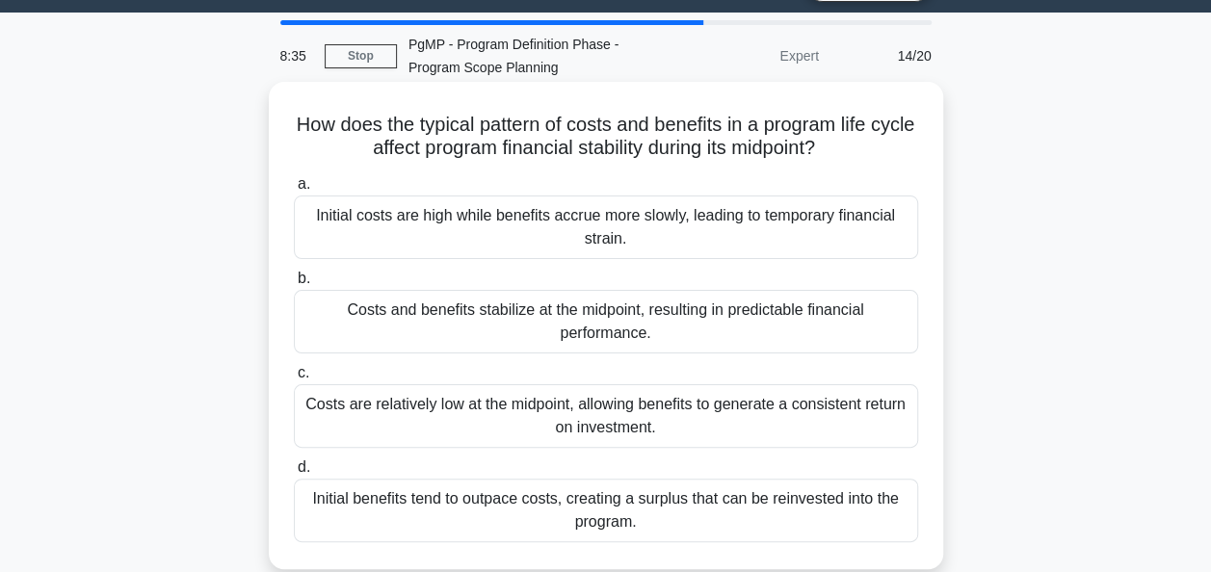
click at [846, 211] on div "Initial costs are high while benefits accrue more slowly, leading to temporary …" at bounding box center [606, 228] width 624 height 64
click at [294, 191] on input "a. Initial costs are high while benefits accrue more slowly, leading to tempora…" at bounding box center [294, 184] width 0 height 13
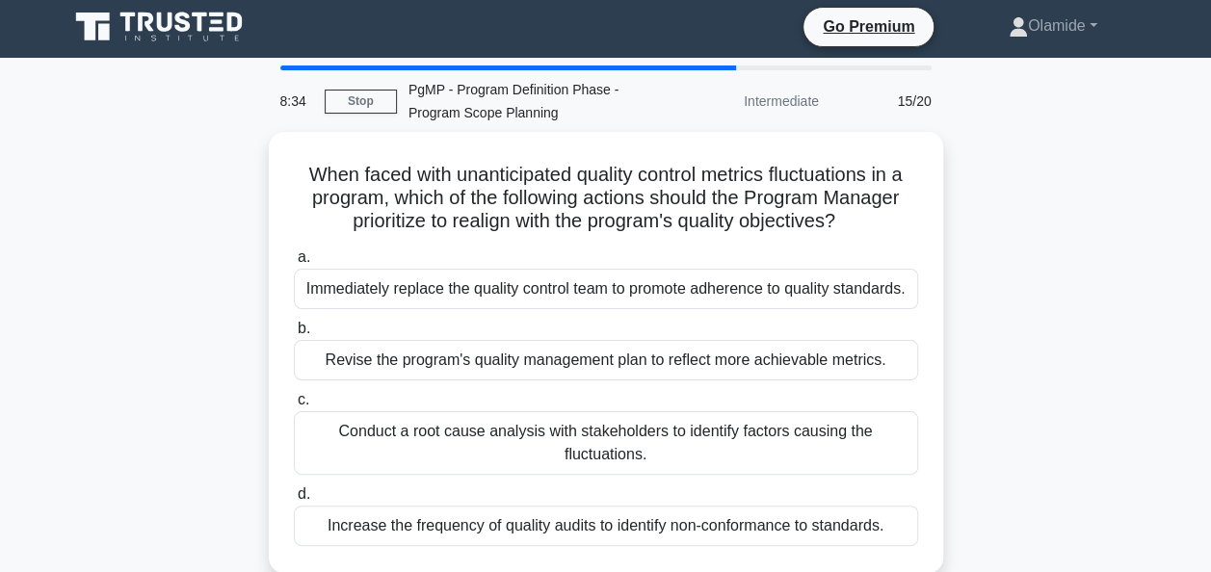
scroll to position [0, 0]
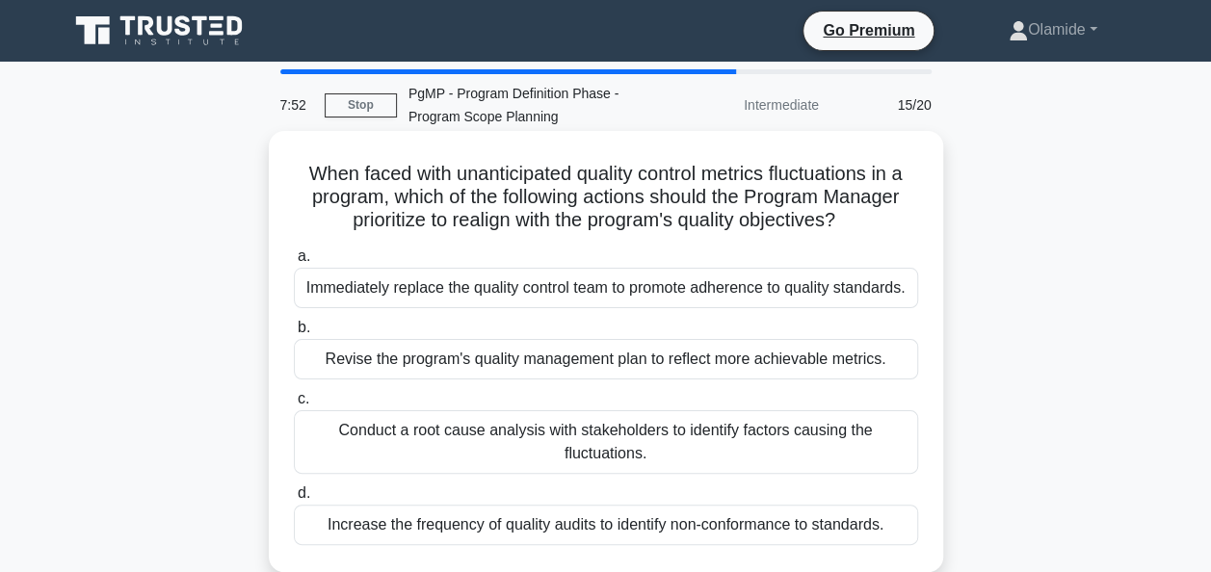
click at [790, 439] on div "Conduct a root cause analysis with stakeholders to identify factors causing the…" at bounding box center [606, 442] width 624 height 64
click at [294, 406] on input "c. Conduct a root cause analysis with stakeholders to identify factors causing …" at bounding box center [294, 399] width 0 height 13
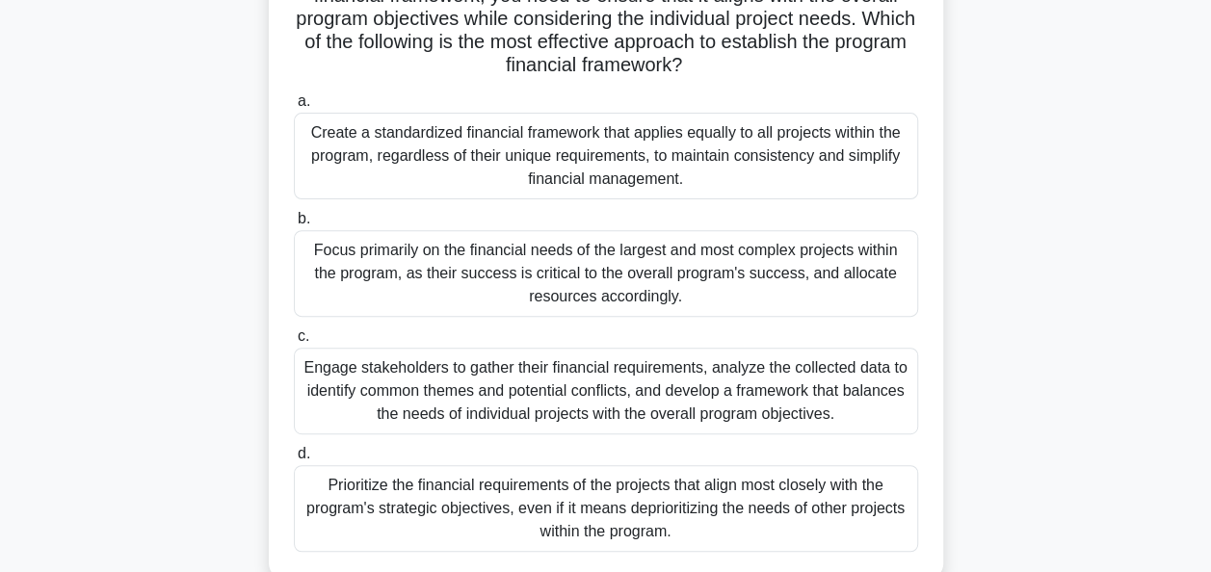
scroll to position [247, 0]
click at [782, 506] on div "Prioritize the financial requirements of the projects that align most closely w…" at bounding box center [606, 509] width 624 height 87
click at [294, 461] on input "d. Prioritize the financial requirements of the projects that align most closel…" at bounding box center [294, 455] width 0 height 13
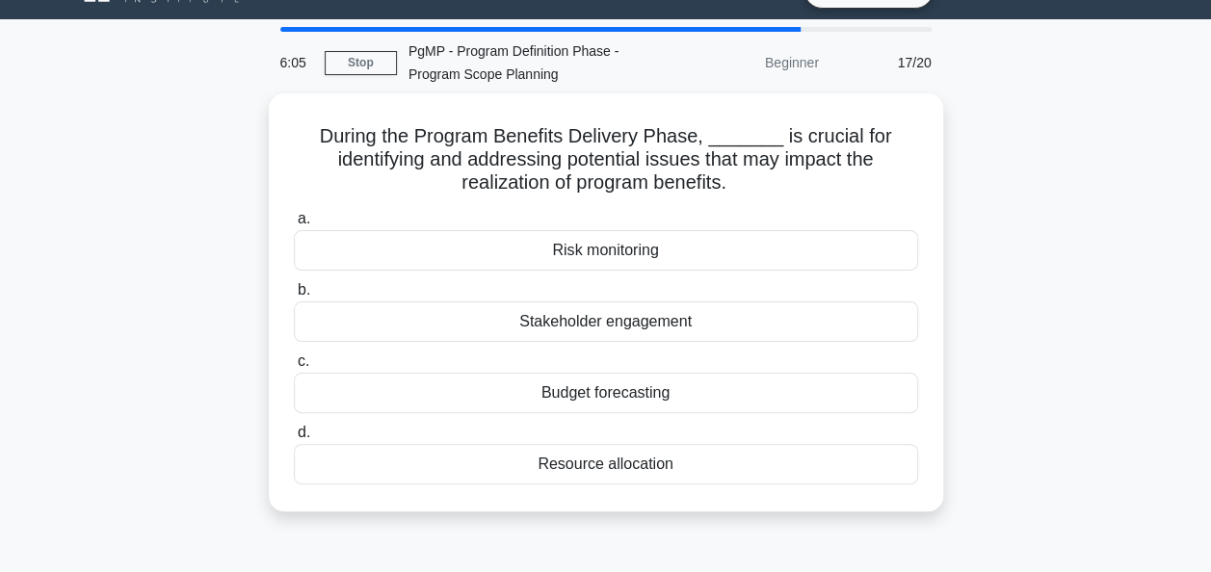
scroll to position [0, 0]
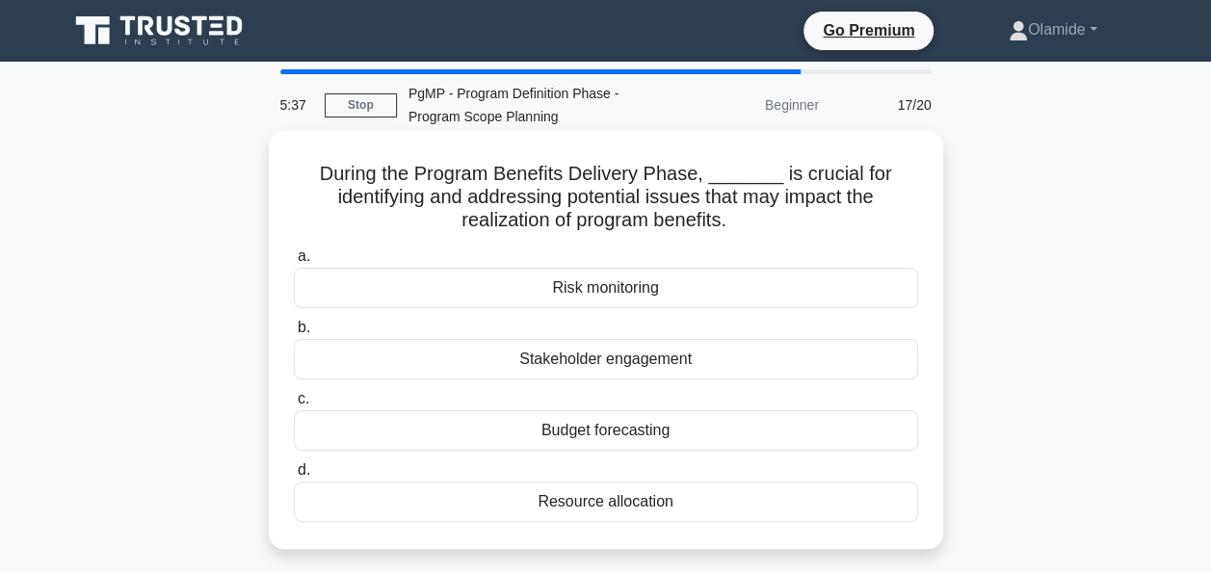
click at [738, 277] on div "Risk monitoring" at bounding box center [606, 288] width 624 height 40
click at [294, 263] on input "a. Risk monitoring" at bounding box center [294, 256] width 0 height 13
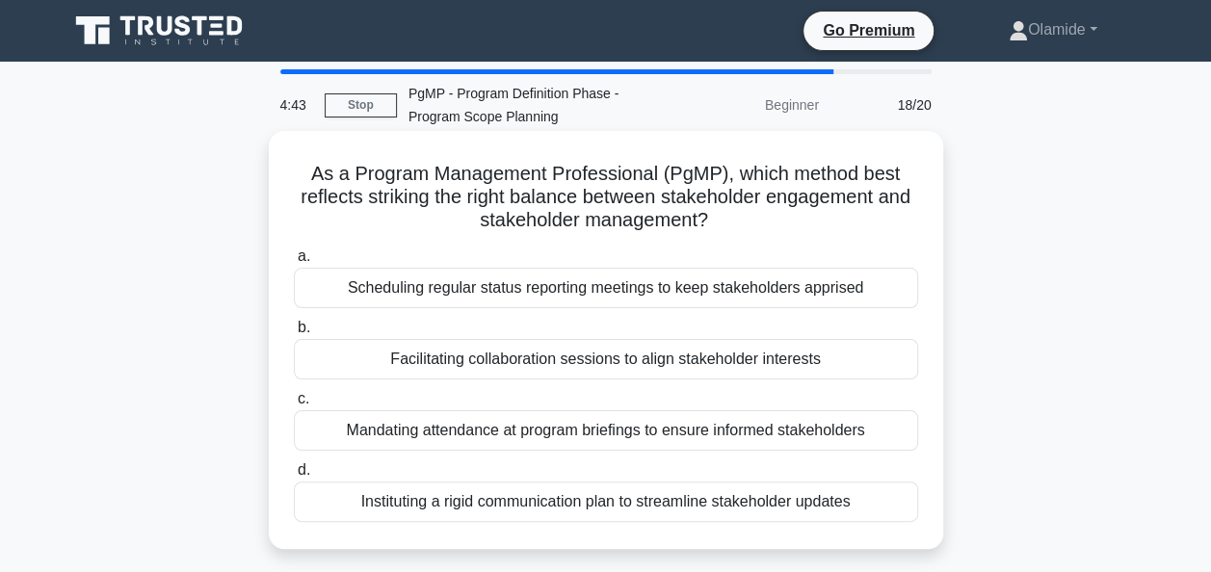
click at [842, 353] on div "Facilitating collaboration sessions to align stakeholder interests" at bounding box center [606, 359] width 624 height 40
click at [294, 334] on input "b. Facilitating collaboration sessions to align stakeholder interests" at bounding box center [294, 328] width 0 height 13
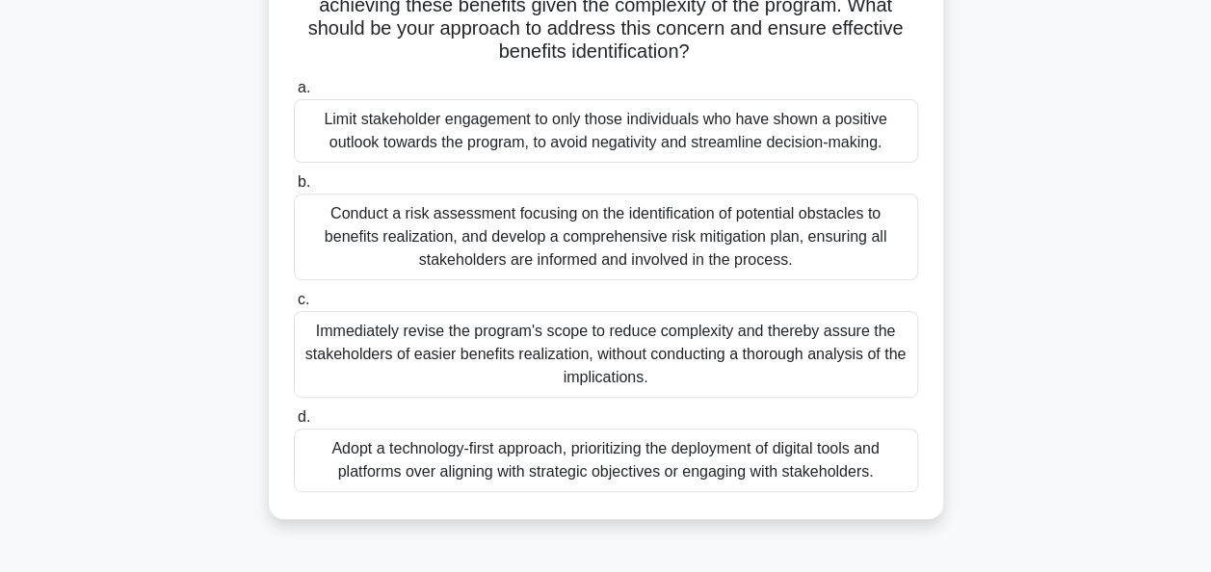
scroll to position [270, 0]
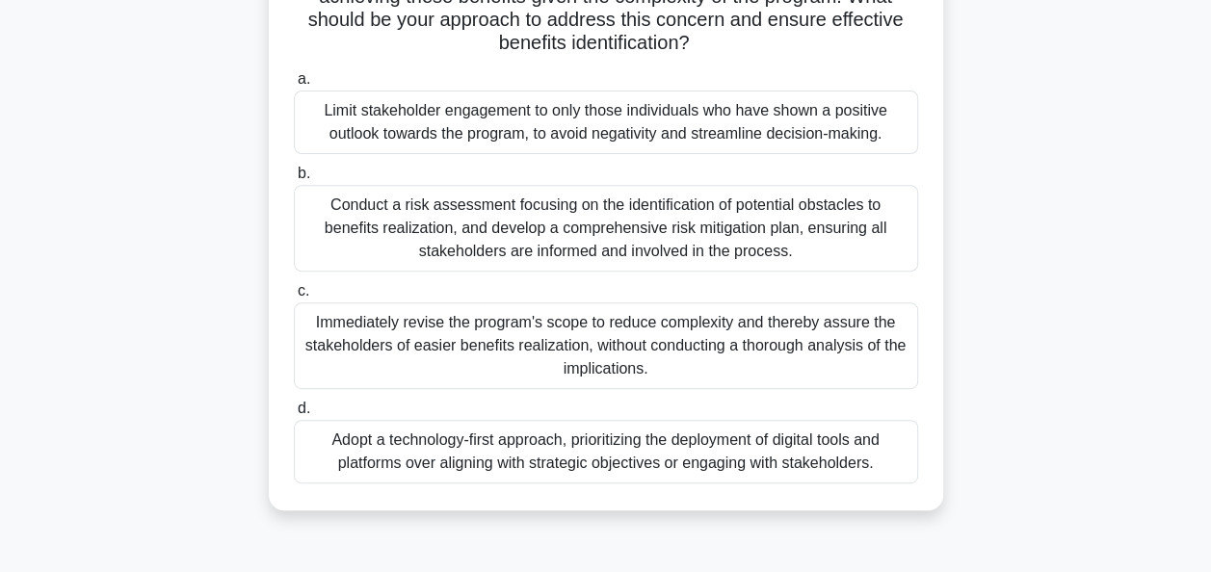
click at [527, 212] on div "Conduct a risk assessment focusing on the identification of potential obstacles…" at bounding box center [606, 228] width 624 height 87
click at [294, 180] on input "b. Conduct a risk assessment focusing on the identification of potential obstac…" at bounding box center [294, 174] width 0 height 13
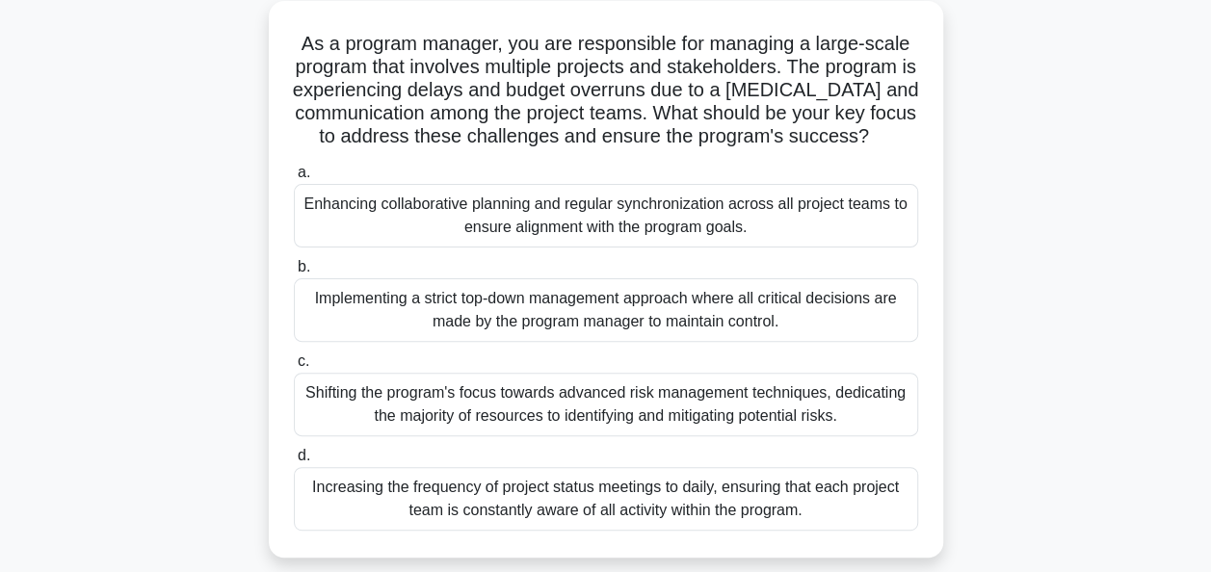
scroll to position [134, 0]
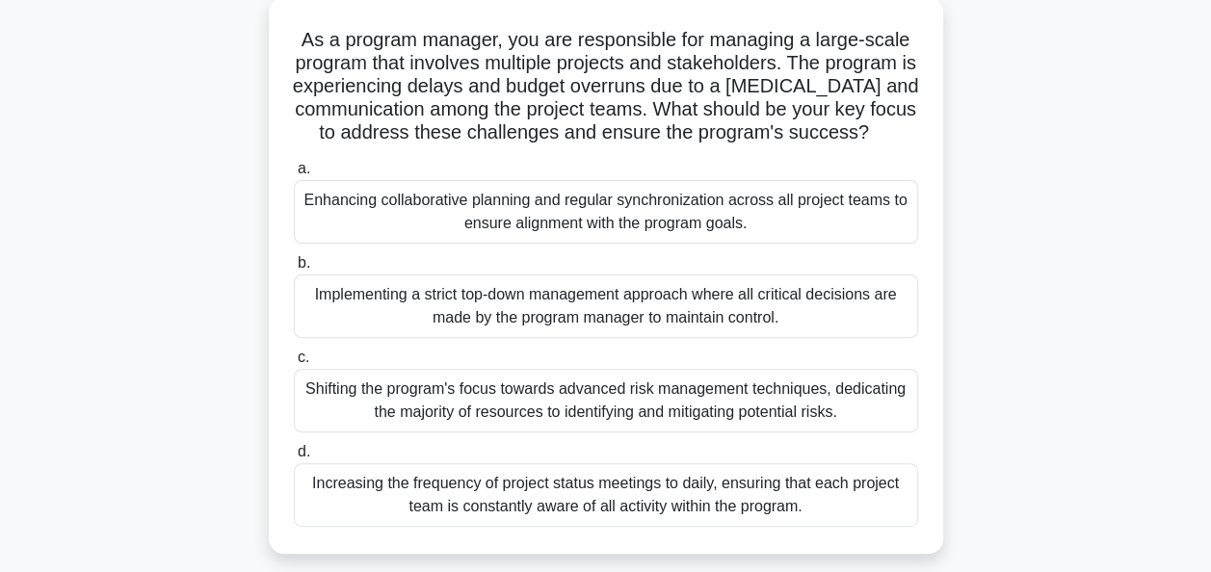
click at [744, 237] on div "Enhancing collaborative planning and regular synchronization across all project…" at bounding box center [606, 212] width 624 height 64
click at [294, 175] on input "a. Enhancing collaborative planning and regular synchronization across all proj…" at bounding box center [294, 169] width 0 height 13
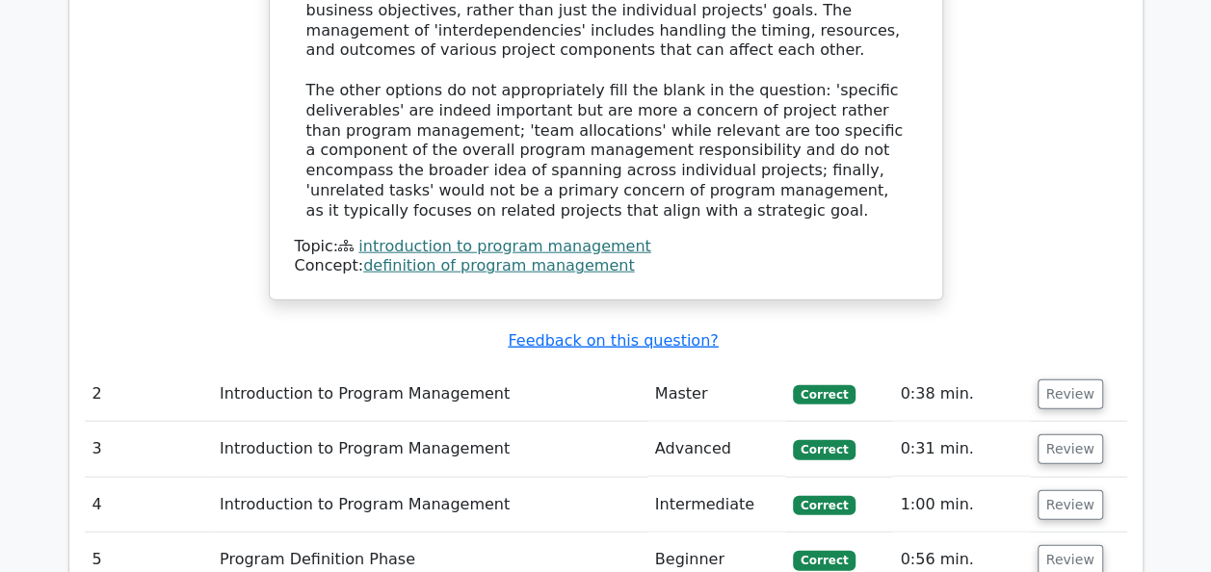
scroll to position [2269, 0]
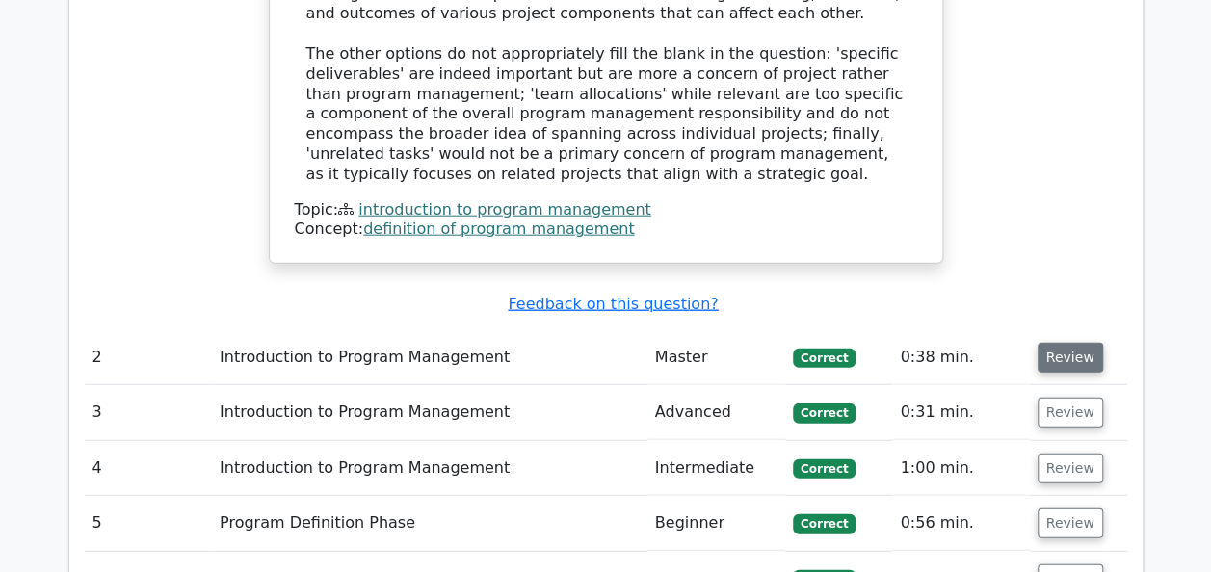
click at [1065, 343] on button "Review" at bounding box center [1071, 358] width 66 height 30
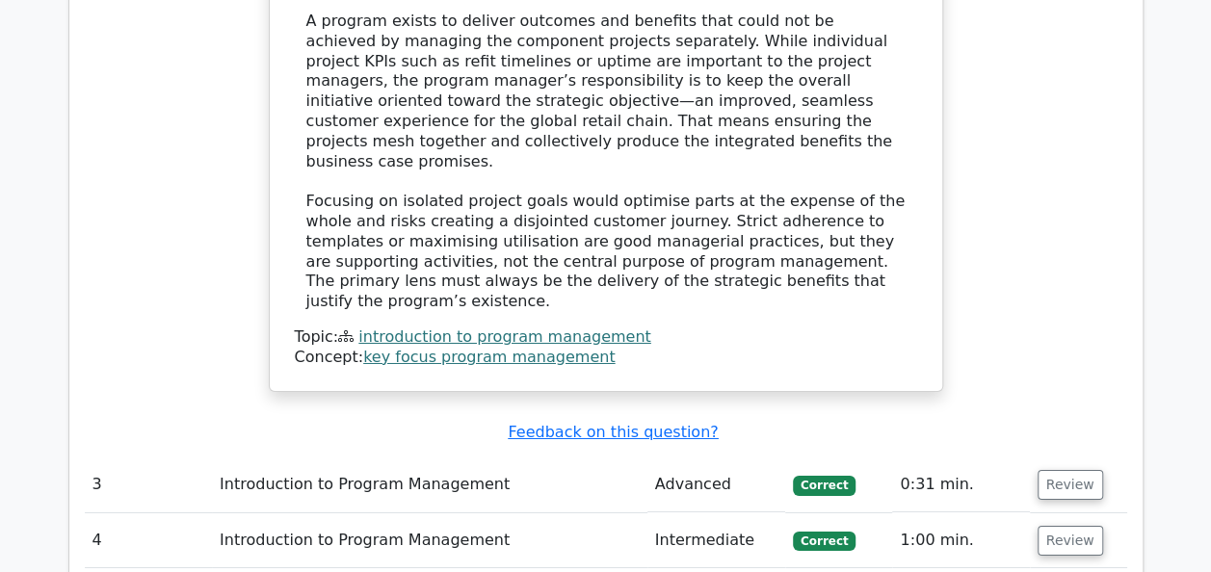
scroll to position [3213, 0]
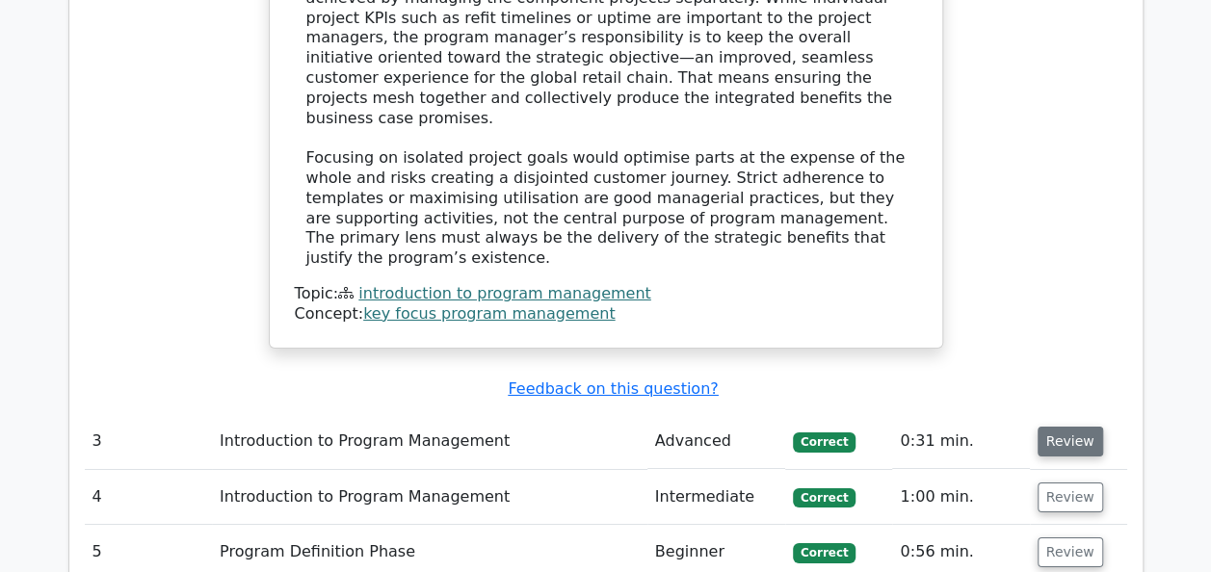
click at [1081, 427] on button "Review" at bounding box center [1071, 442] width 66 height 30
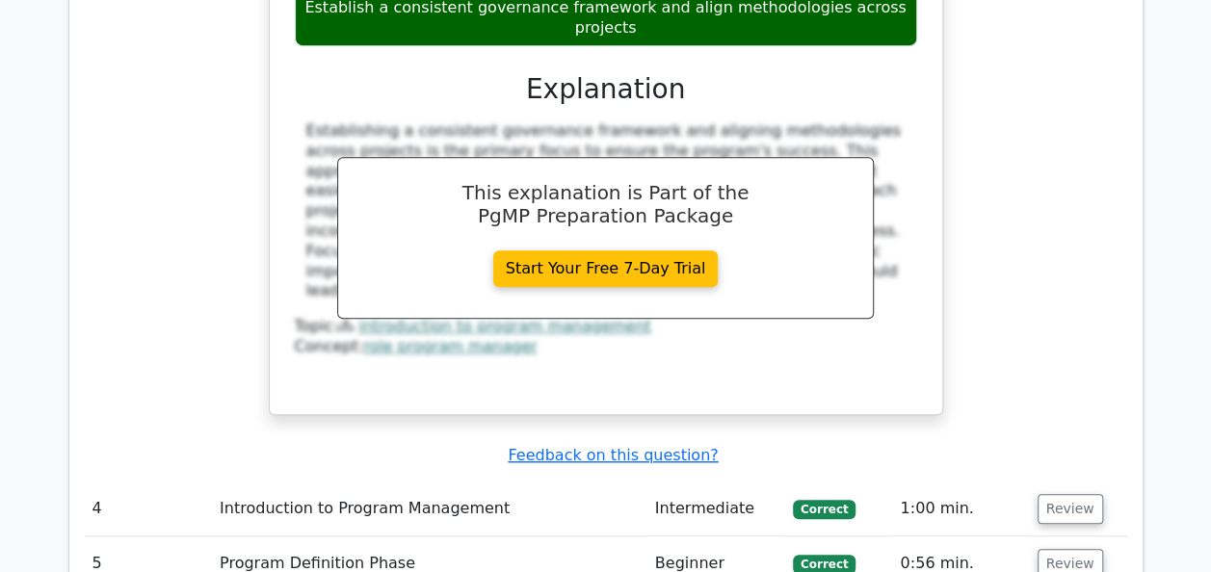
scroll to position [4216, 0]
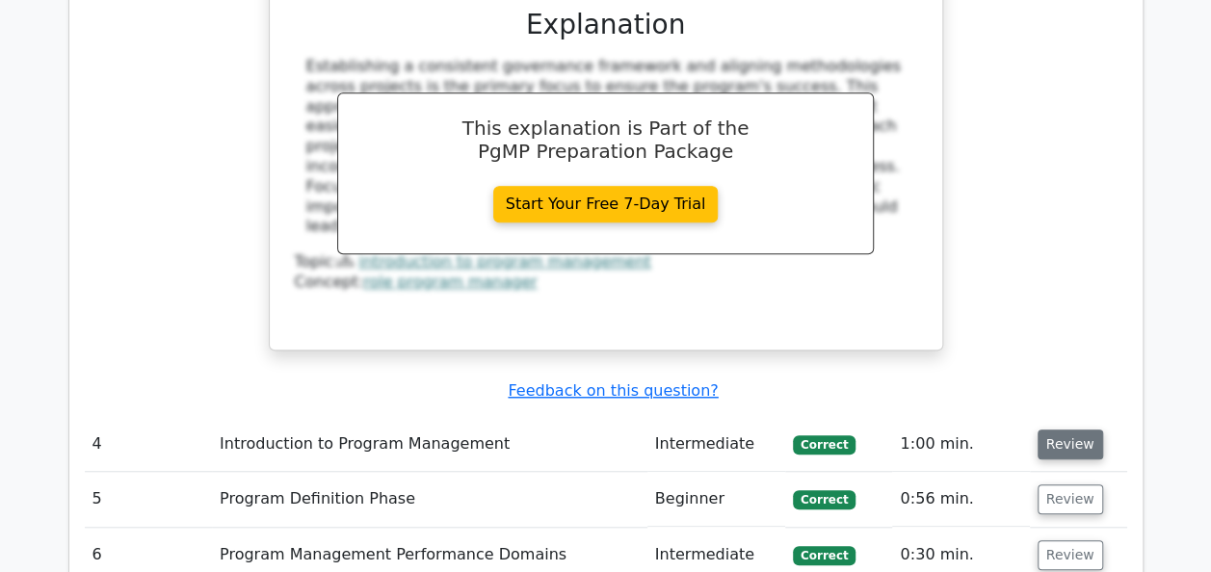
click at [1064, 430] on button "Review" at bounding box center [1071, 445] width 66 height 30
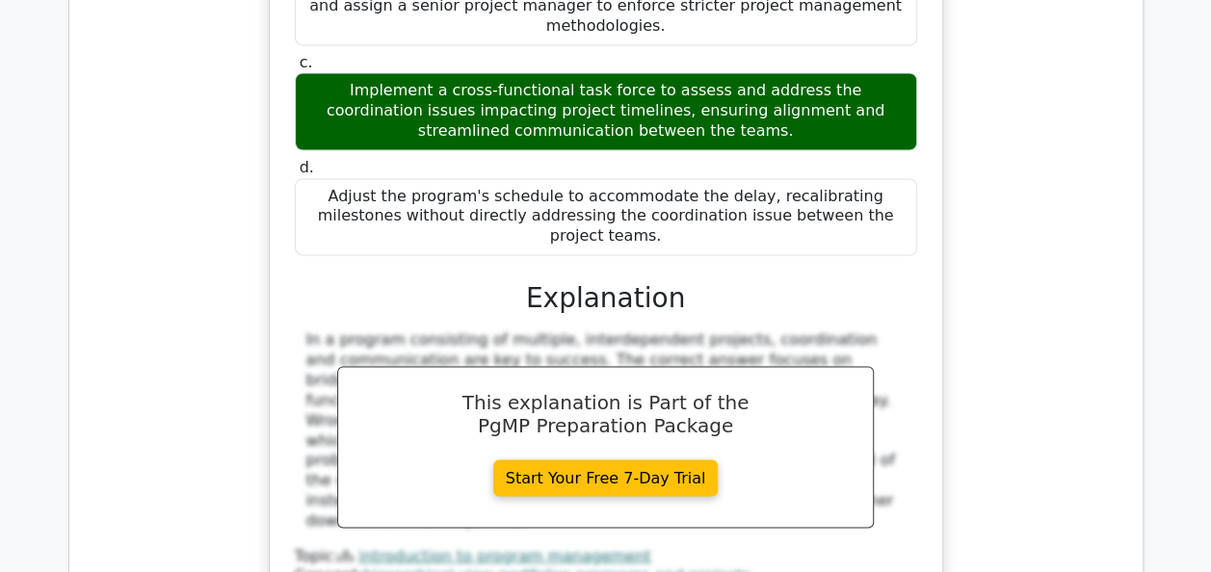
scroll to position [5216, 0]
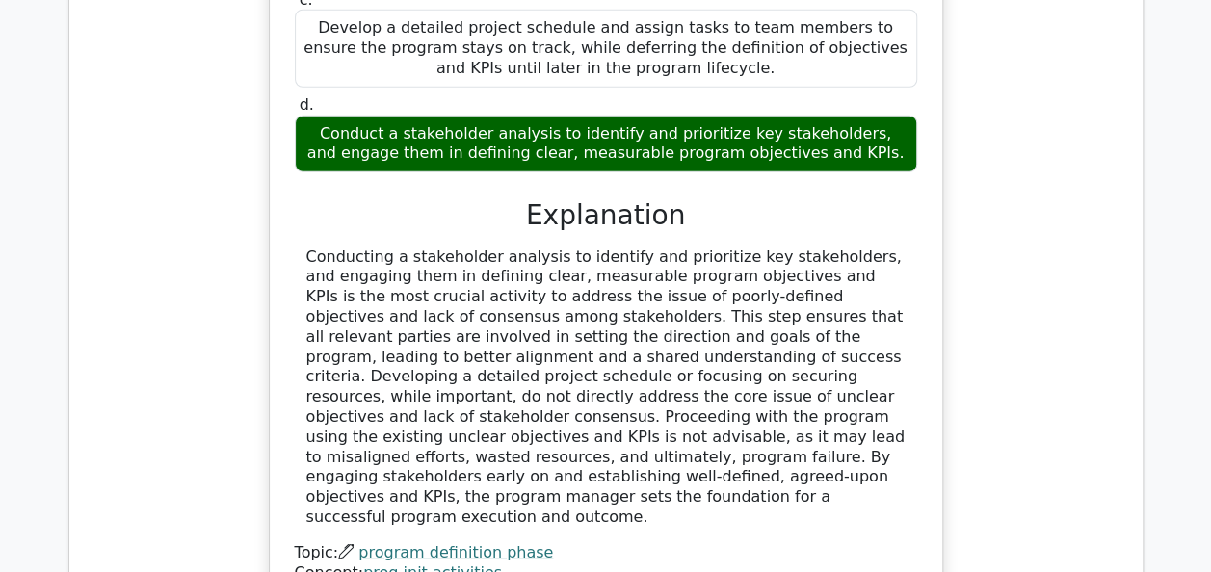
scroll to position [6297, 0]
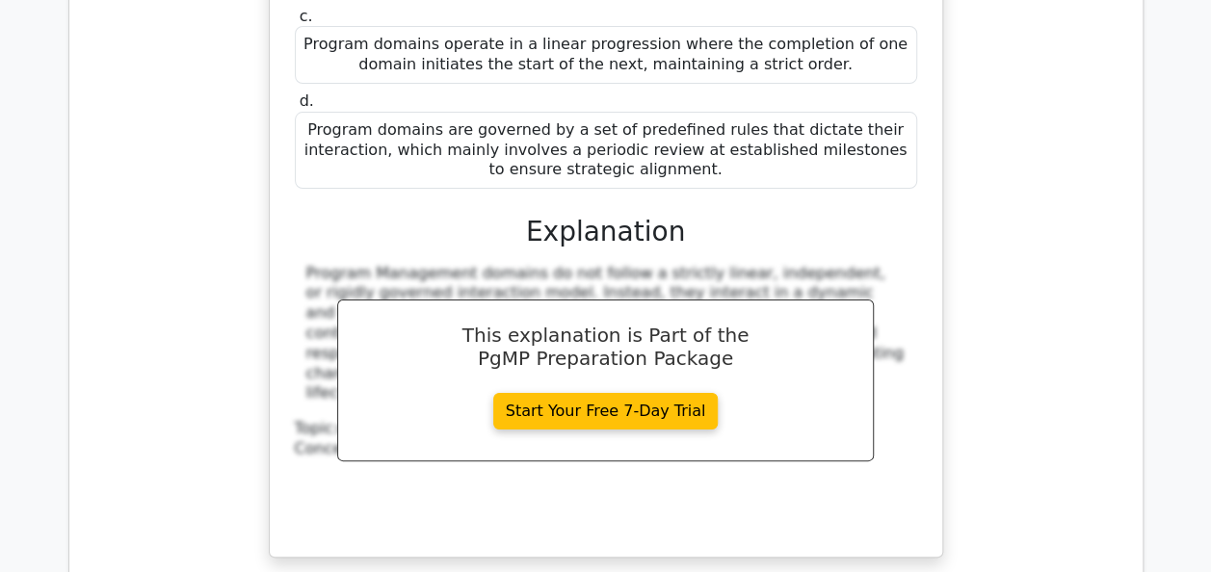
scroll to position [7337, 0]
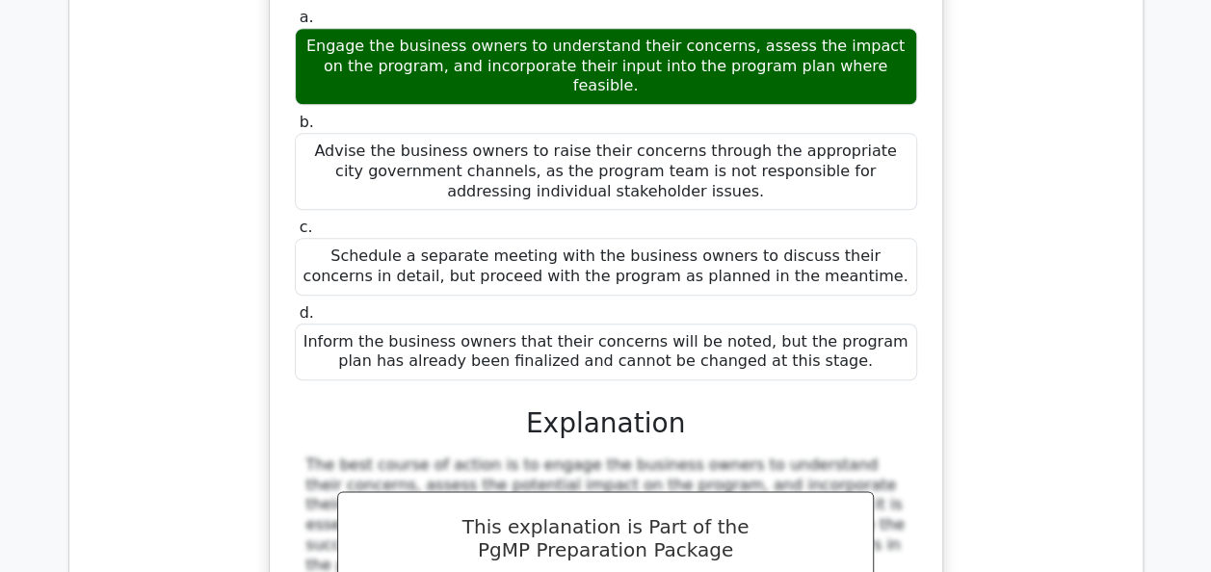
scroll to position [8245, 0]
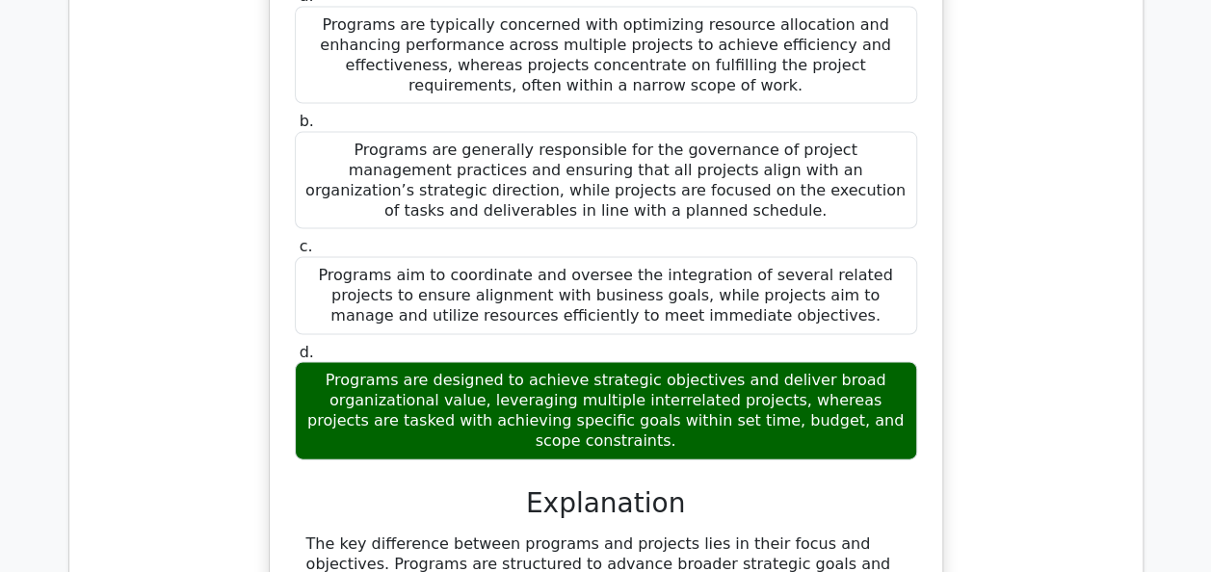
scroll to position [9286, 0]
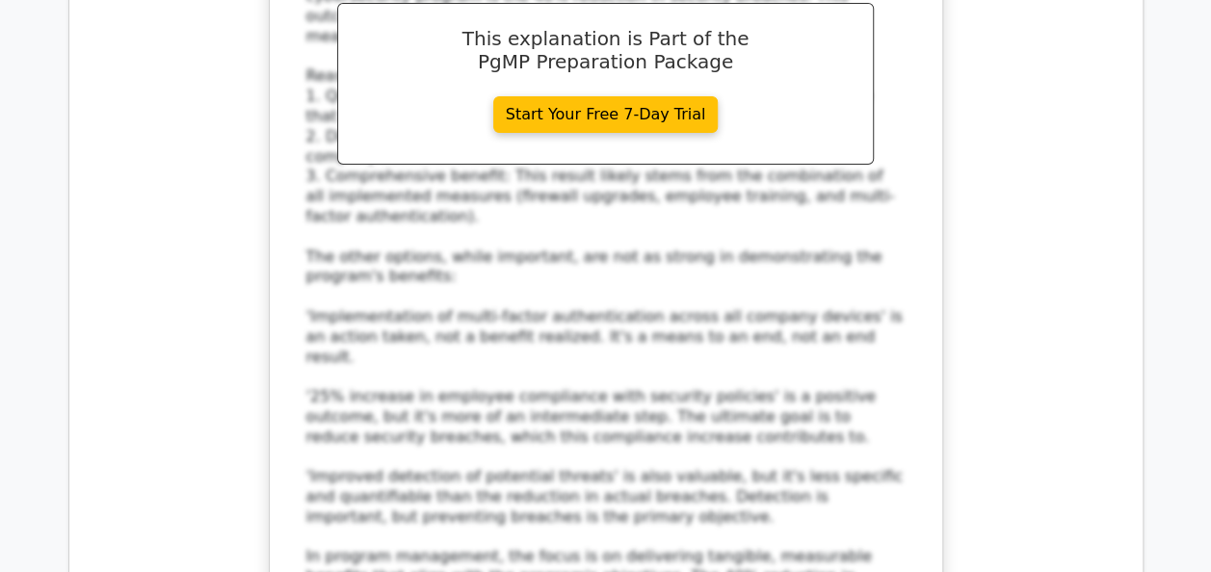
scroll to position [10676, 0]
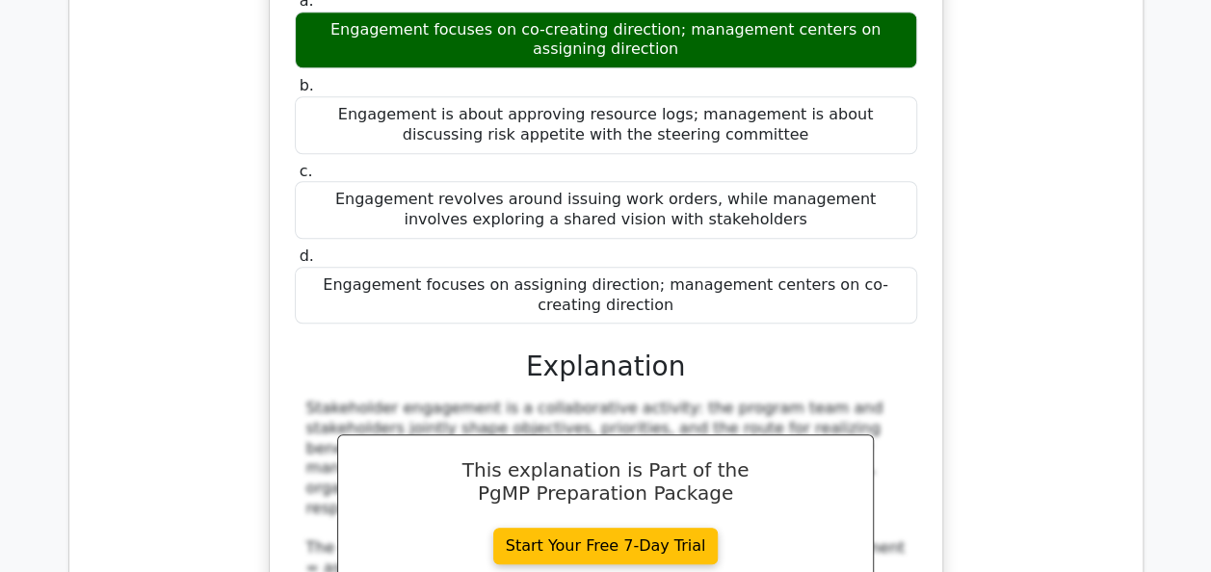
scroll to position [11610, 0]
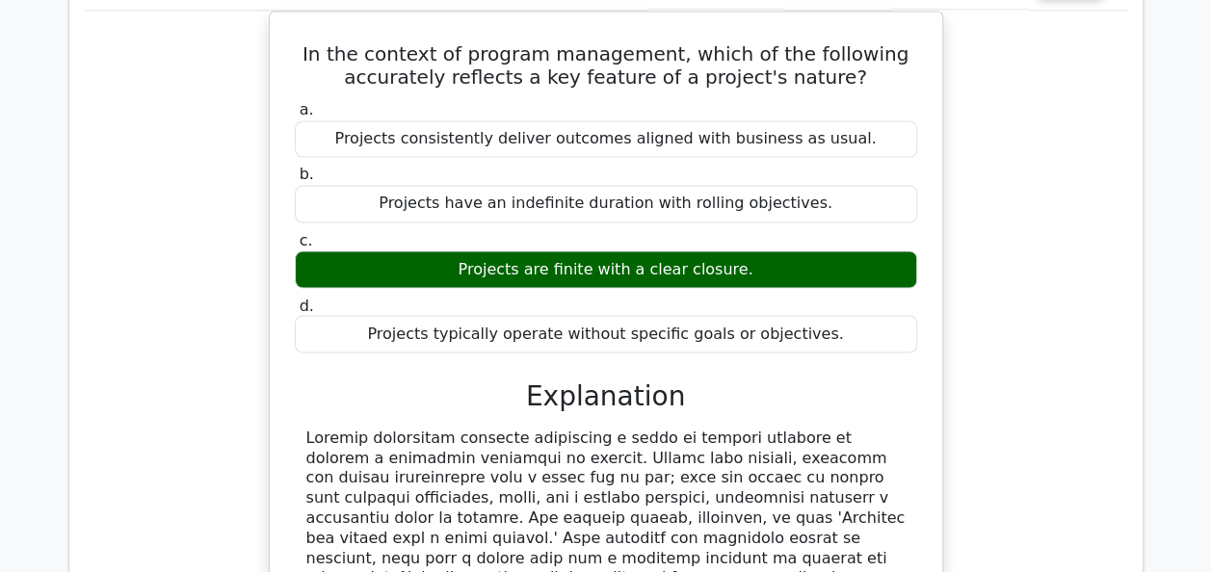
scroll to position [12536, 0]
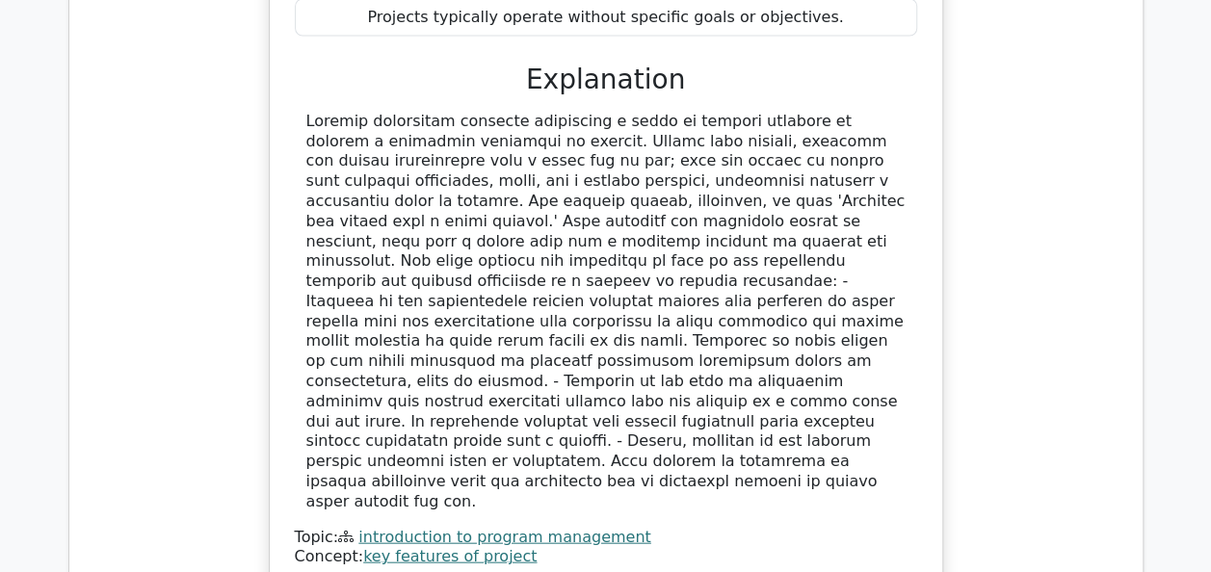
scroll to position [12795, 0]
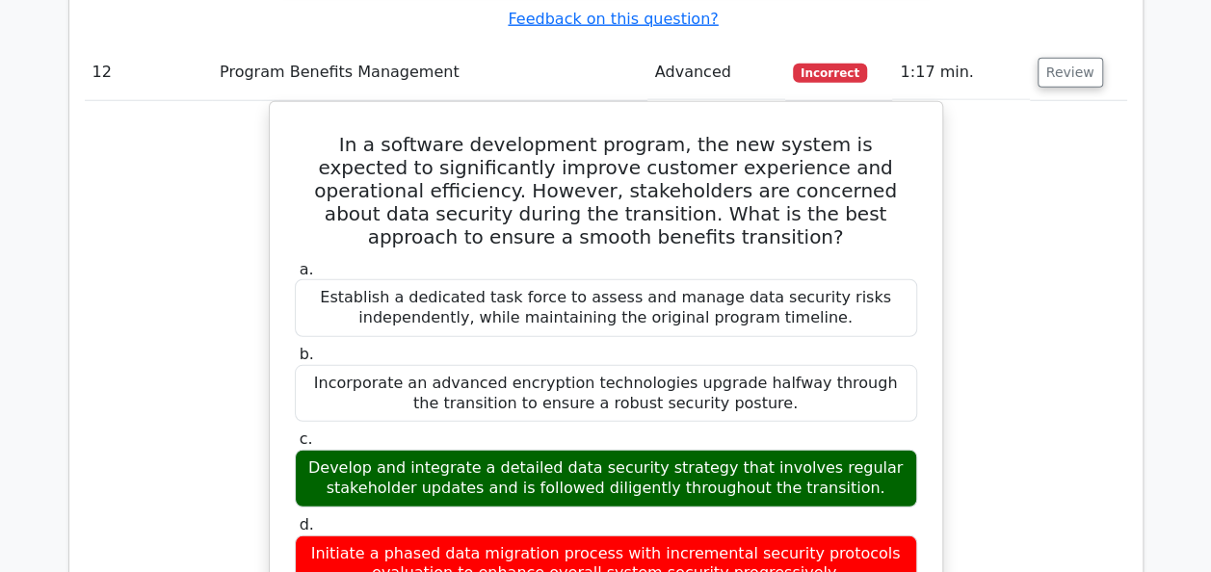
scroll to position [13411, 0]
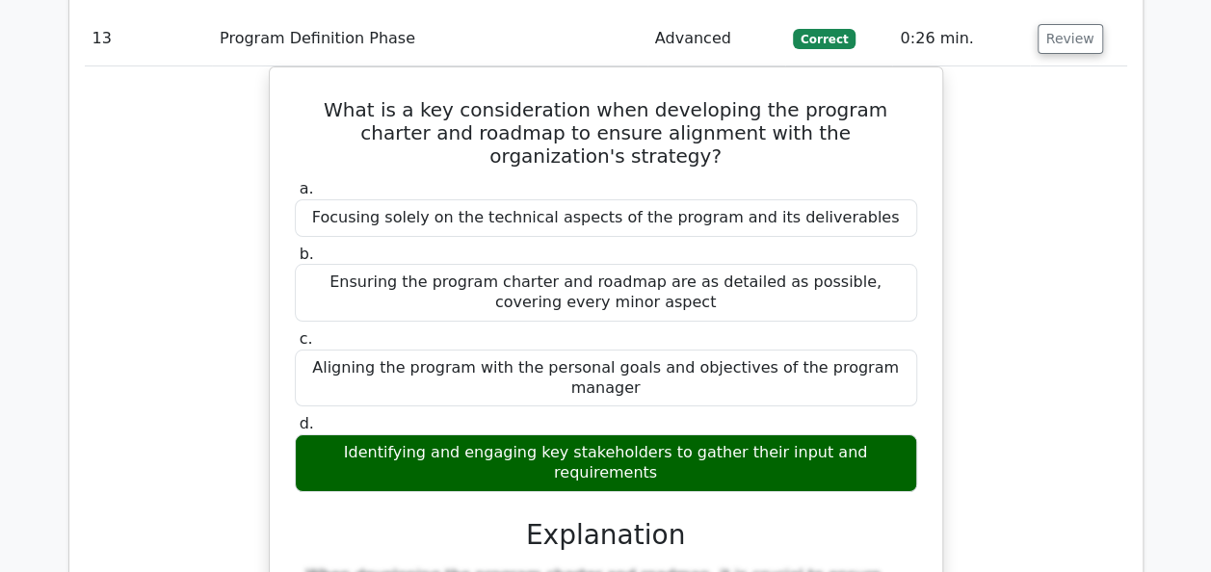
scroll to position [14413, 0]
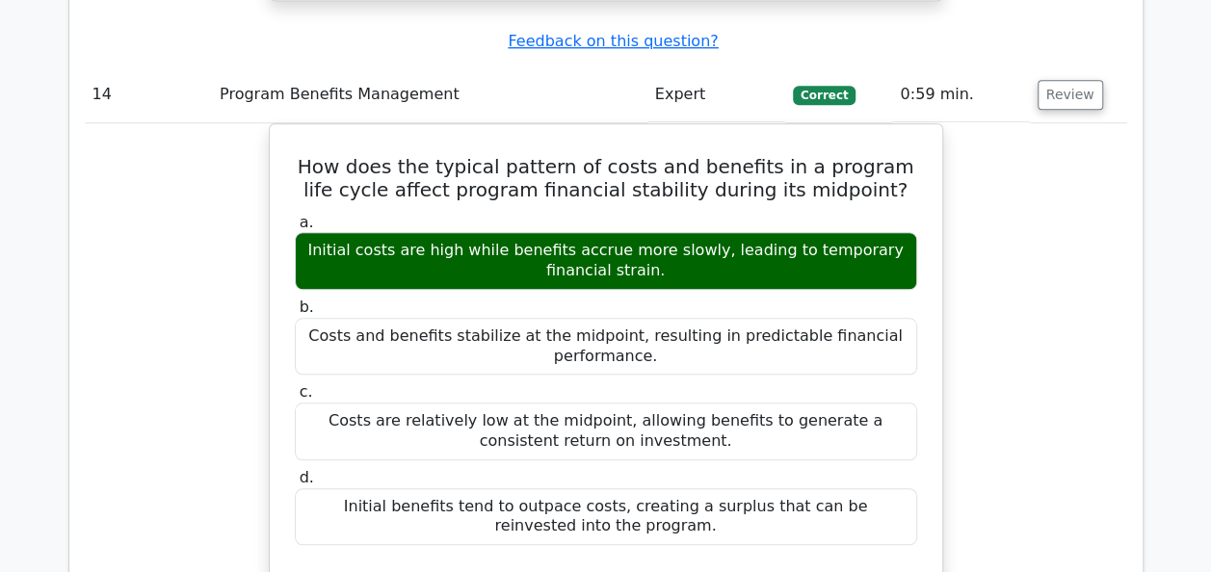
scroll to position [15338, 0]
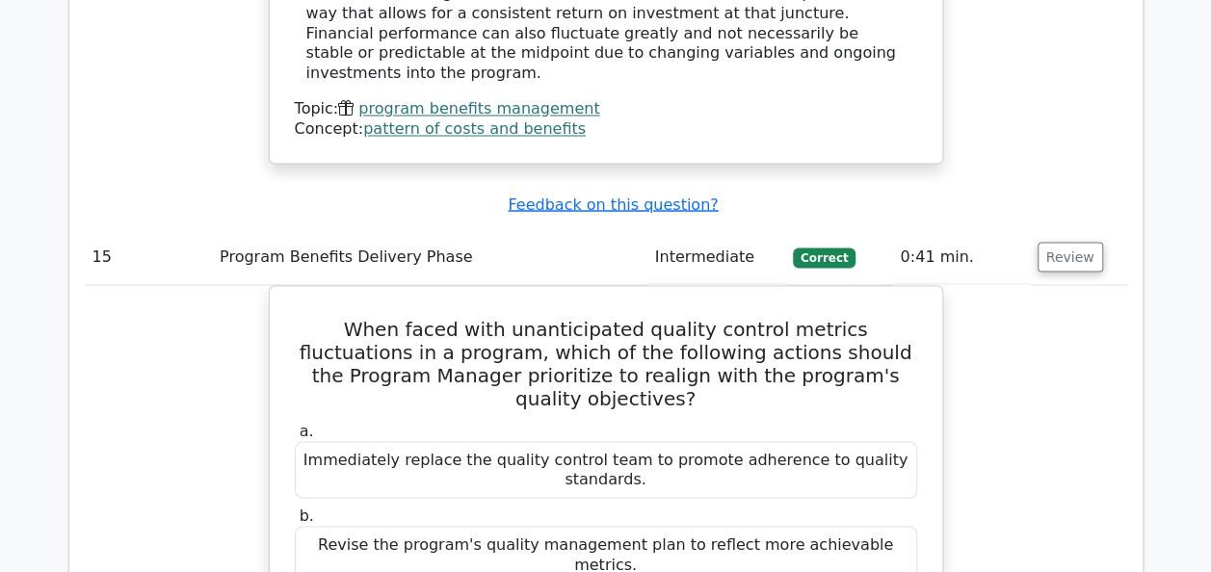
scroll to position [16263, 0]
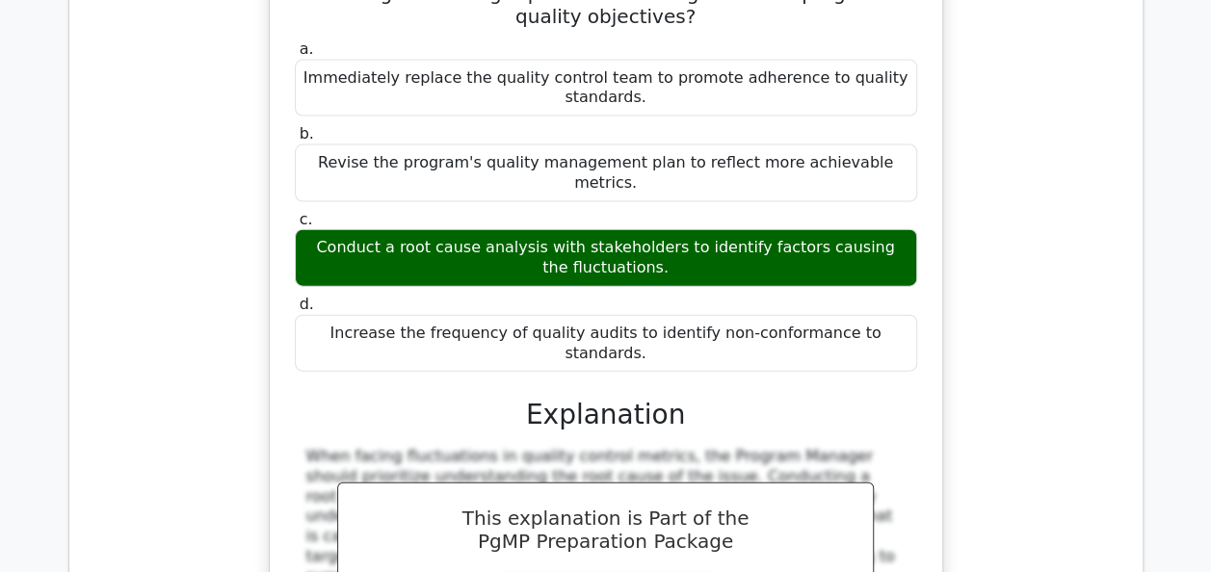
scroll to position [16532, 0]
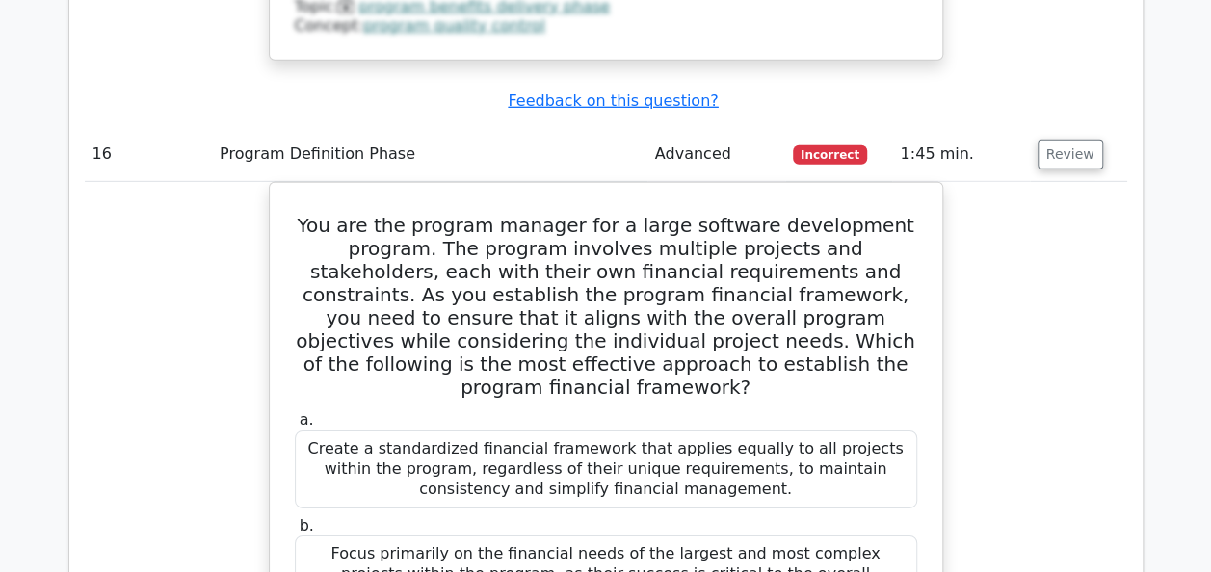
scroll to position [17419, 0]
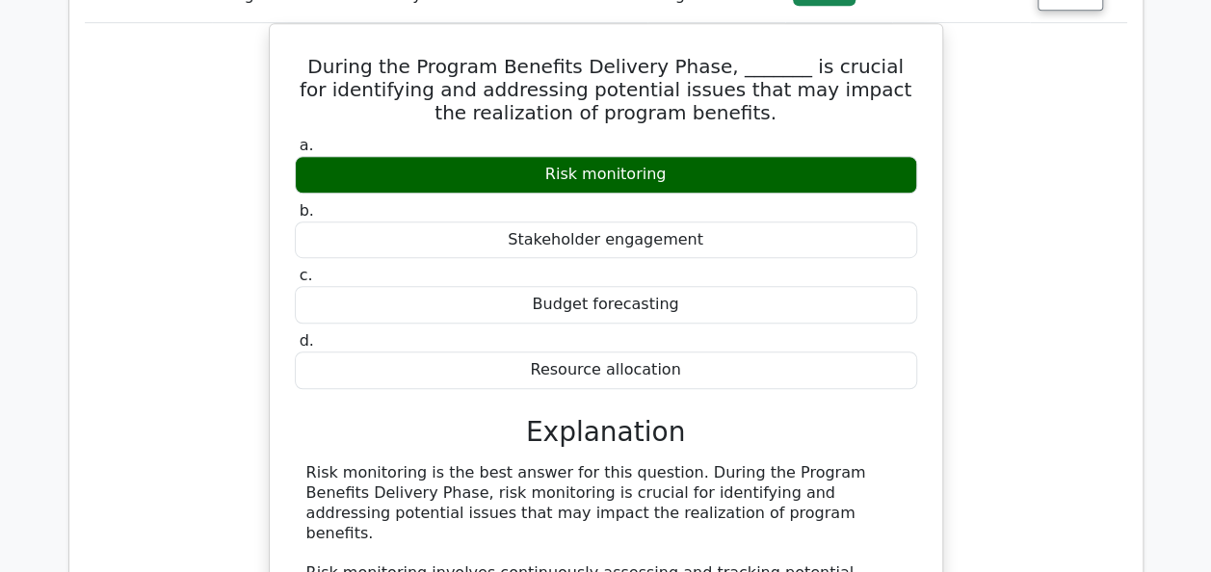
scroll to position [18690, 0]
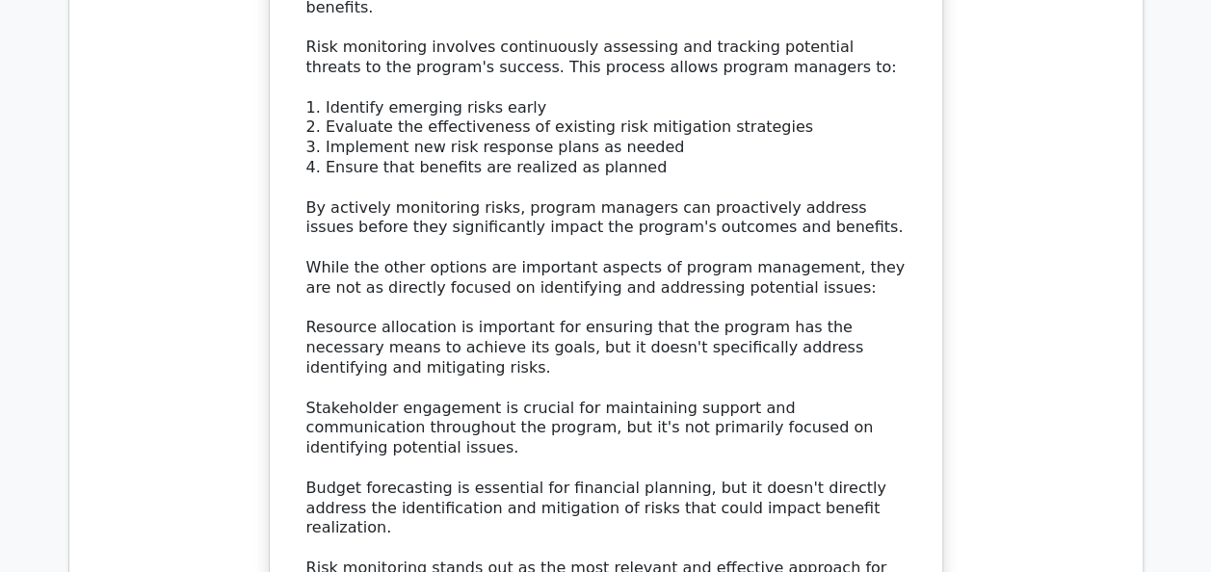
scroll to position [19230, 0]
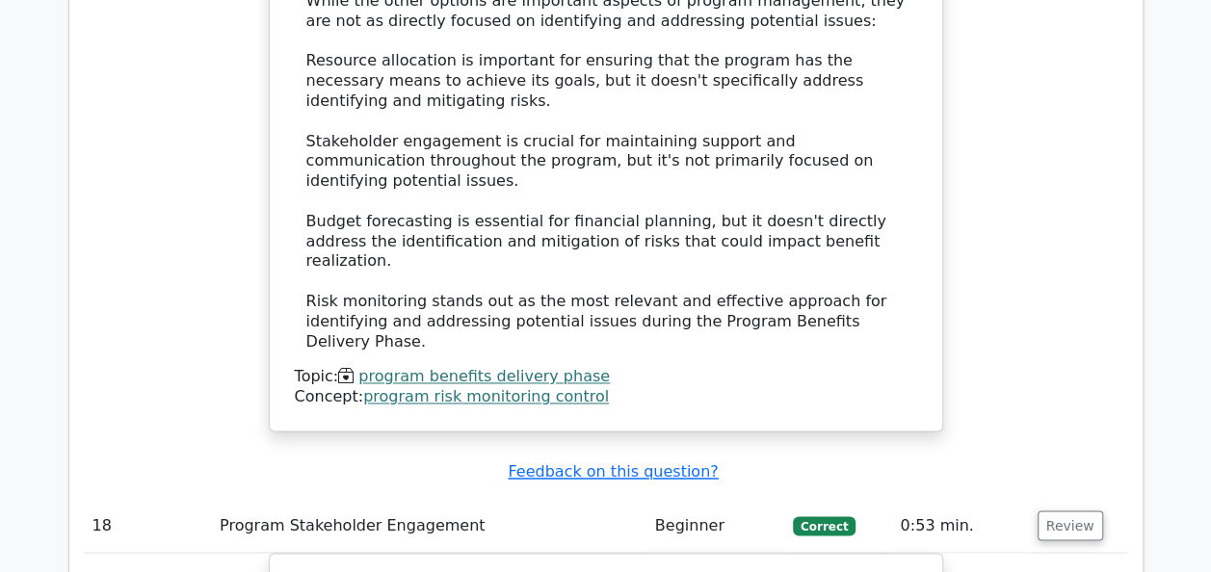
scroll to position [19526, 0]
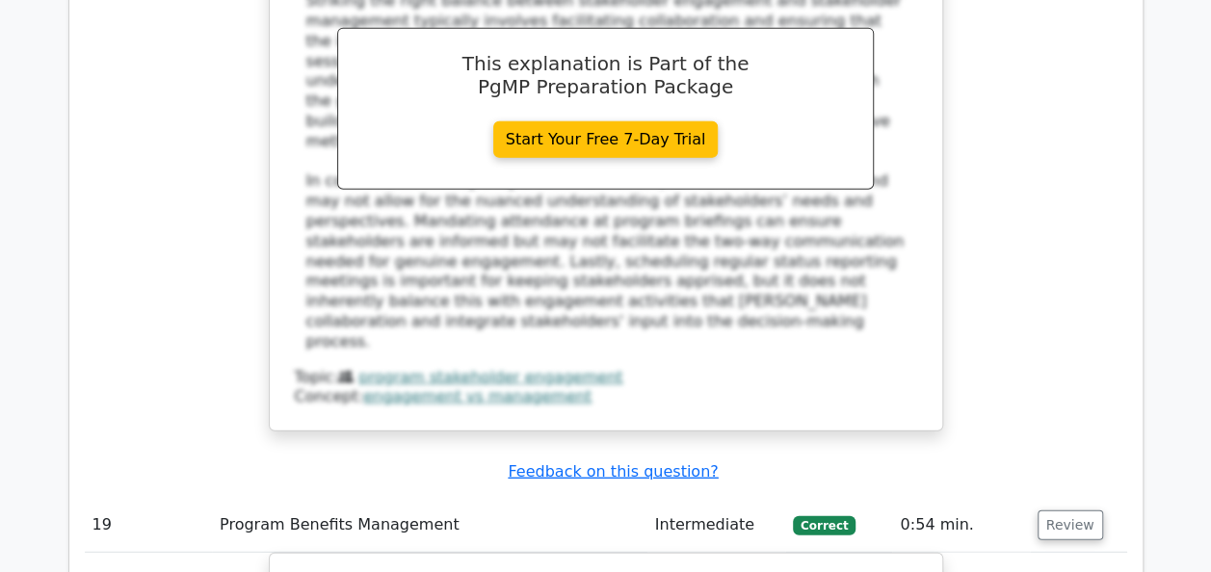
scroll to position [20540, 0]
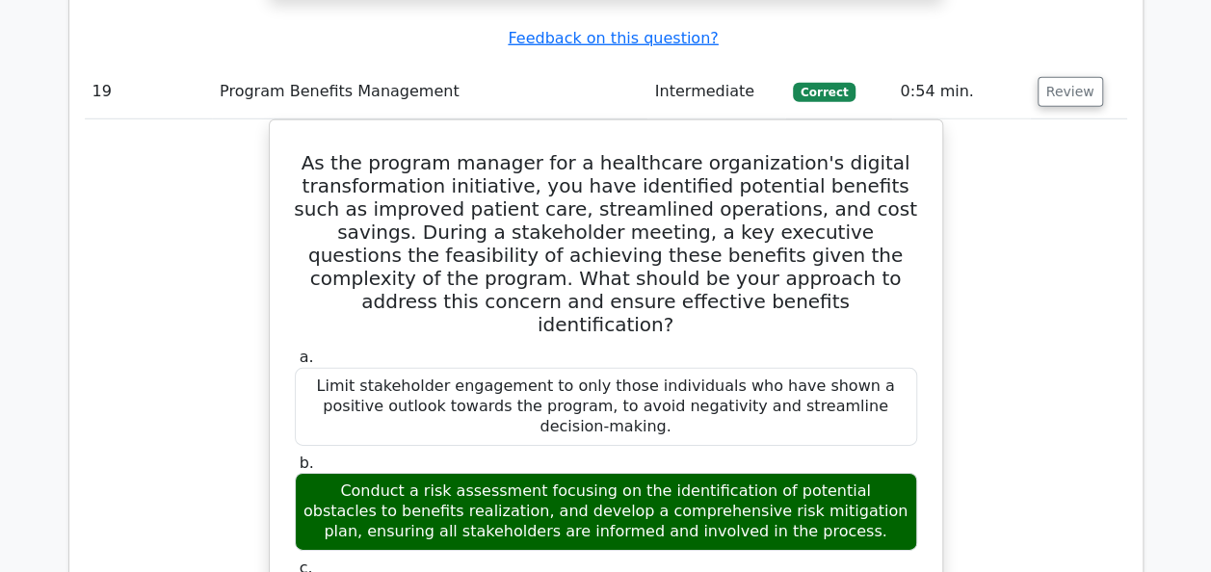
scroll to position [20964, 0]
